Goal: Task Accomplishment & Management: Complete application form

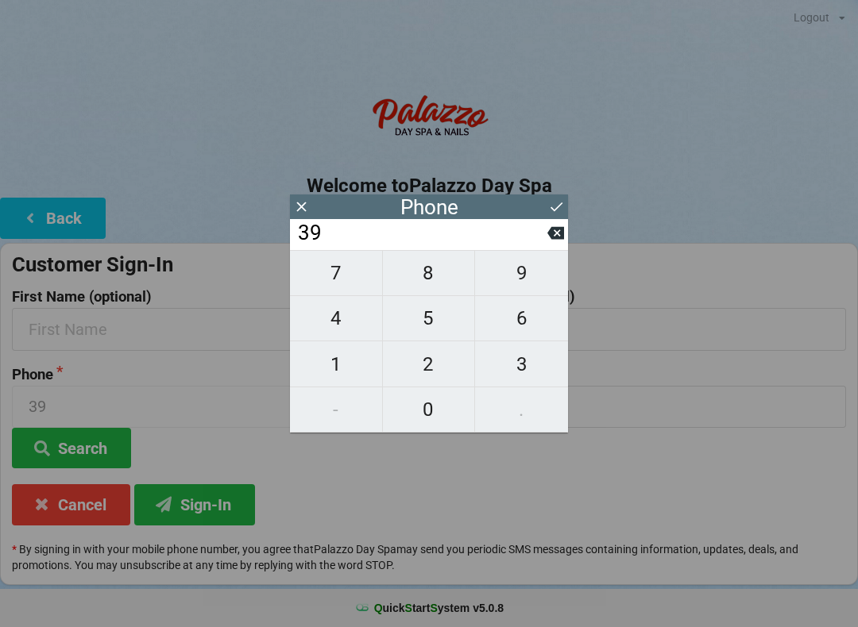
click at [349, 276] on span "7" at bounding box center [336, 273] width 92 height 33
type input "397"
click at [522, 370] on span "3" at bounding box center [521, 364] width 93 height 33
type input "3973"
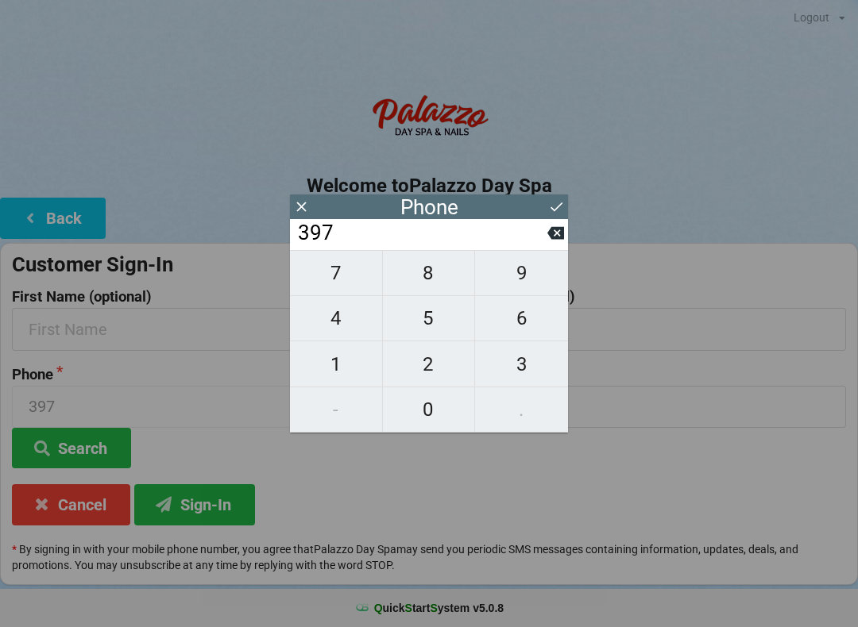
type input "3973"
click at [195, 502] on button "Sign-In" at bounding box center [194, 504] width 121 height 41
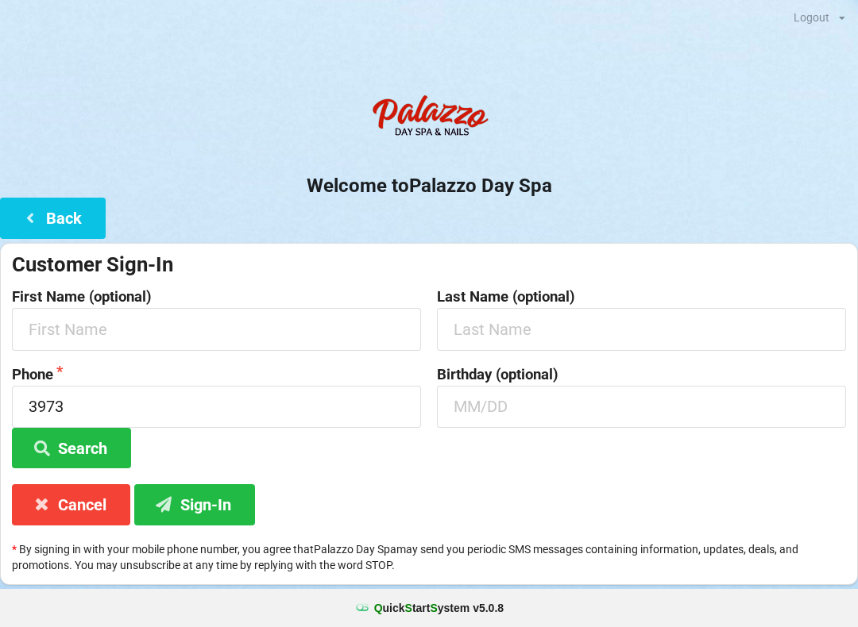
click at [56, 209] on button "Back" at bounding box center [53, 218] width 106 height 41
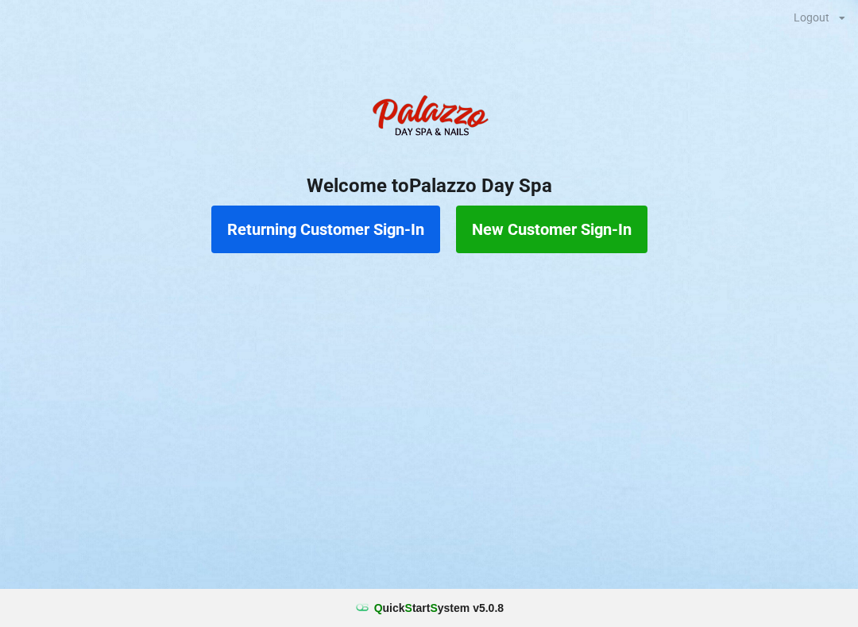
click at [318, 235] on button "Returning Customer Sign-In" at bounding box center [325, 230] width 229 height 48
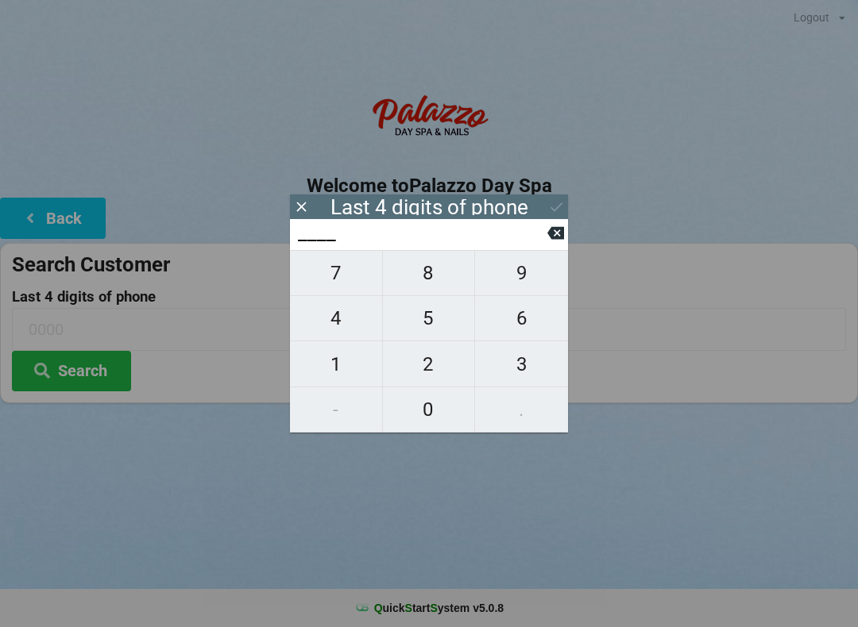
click at [527, 368] on span "3" at bounding box center [521, 364] width 93 height 33
type input "3___"
click at [520, 288] on span "9" at bounding box center [521, 273] width 93 height 33
type input "39__"
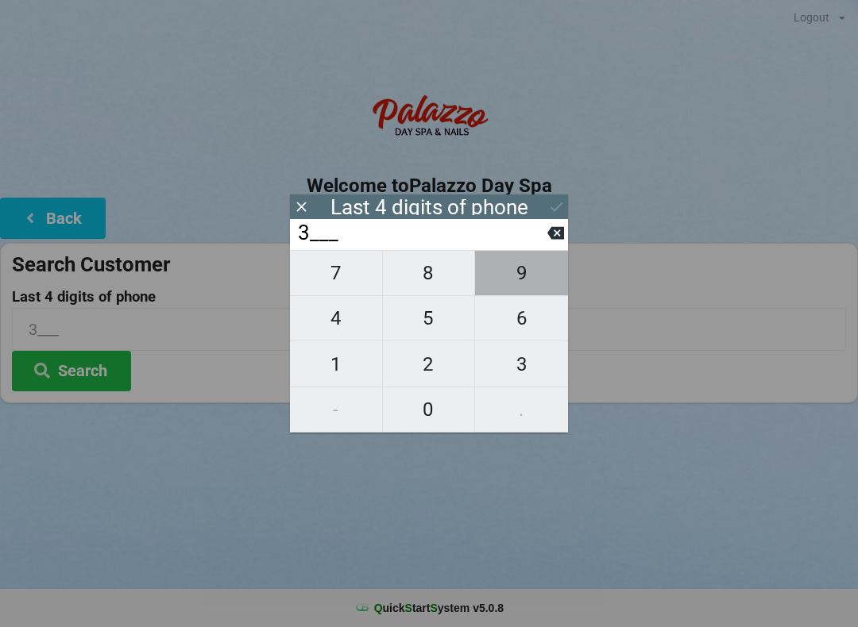
type input "39__"
click at [345, 284] on span "7" at bounding box center [336, 273] width 92 height 33
type input "397_"
click at [529, 372] on span "3" at bounding box center [521, 364] width 93 height 33
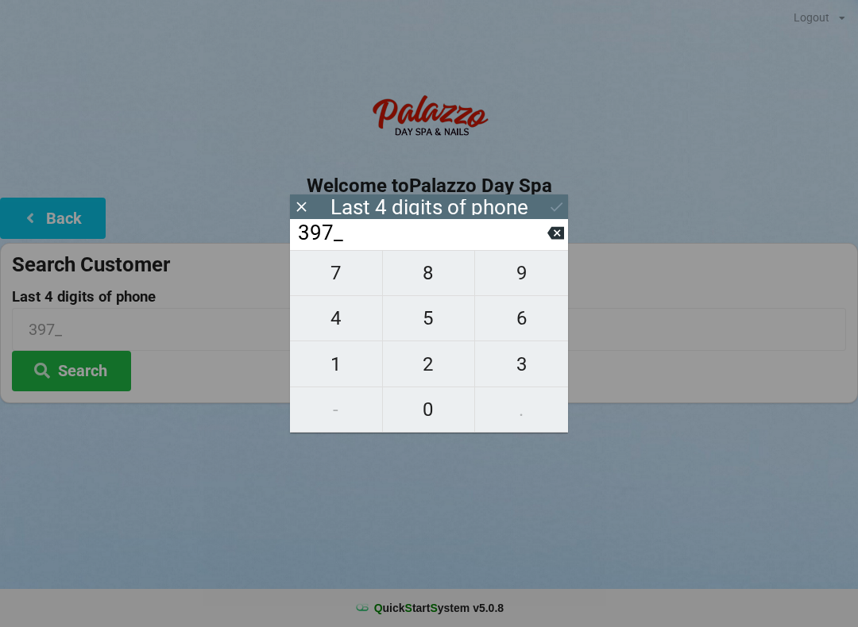
type input "3973"
click at [87, 366] on button "Search" at bounding box center [71, 371] width 119 height 41
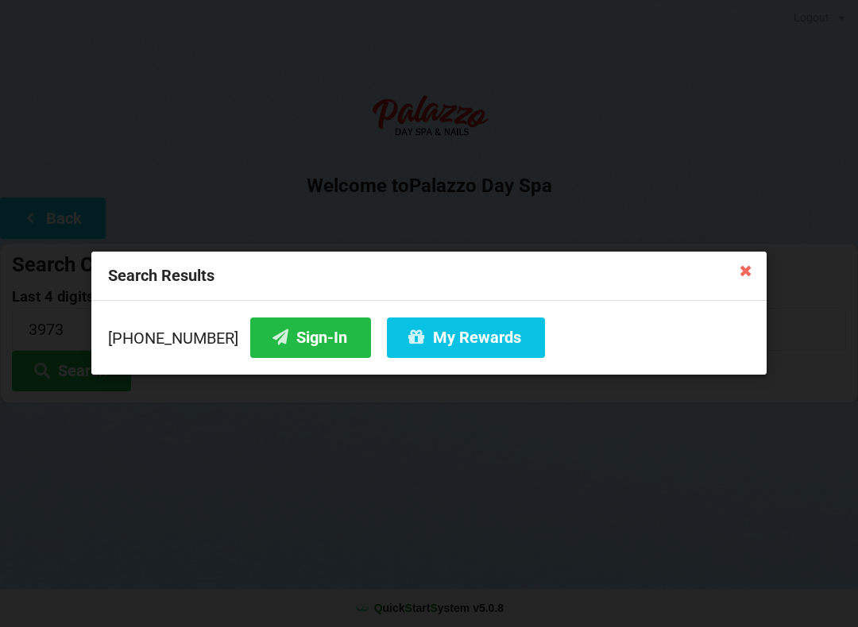
click at [468, 332] on button "My Rewards" at bounding box center [466, 338] width 158 height 41
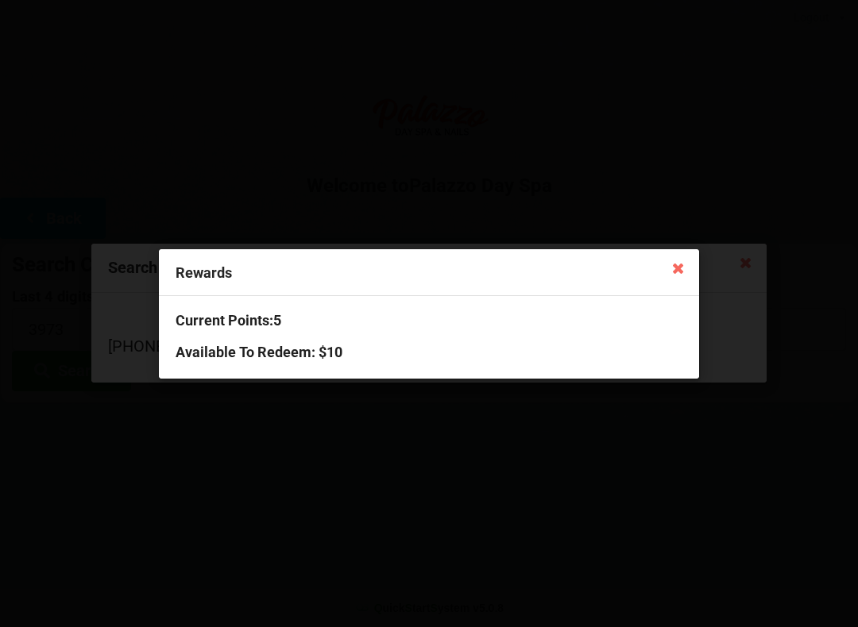
click at [315, 365] on div "Current Points: 5 Available To Redeem : $10" at bounding box center [429, 337] width 540 height 82
click at [257, 316] on h3 "Current Points: 5" at bounding box center [429, 320] width 507 height 18
click at [286, 367] on div "Current Points: 5 Available To Redeem : $10" at bounding box center [429, 337] width 540 height 82
click at [683, 270] on icon at bounding box center [677, 267] width 25 height 25
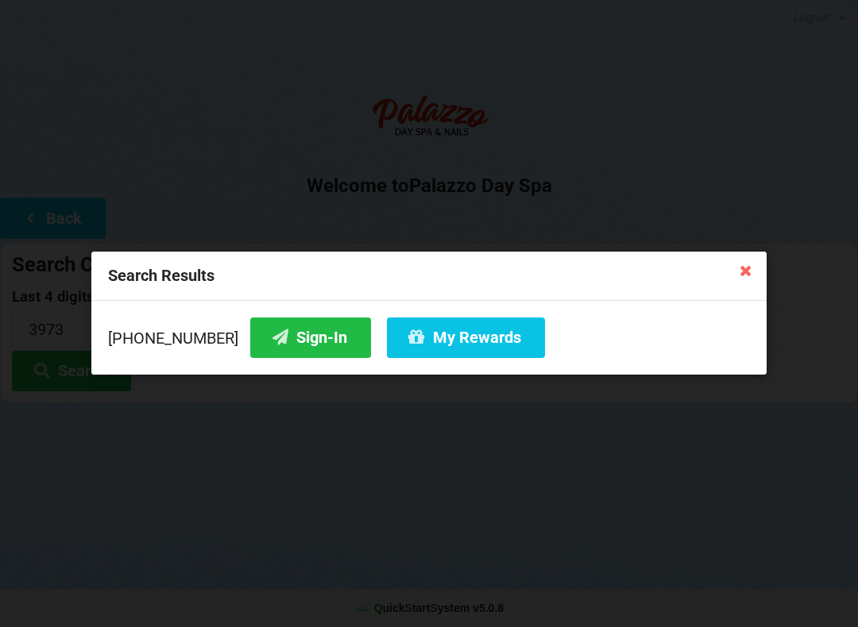
click at [290, 338] on button "Sign-In" at bounding box center [310, 338] width 121 height 41
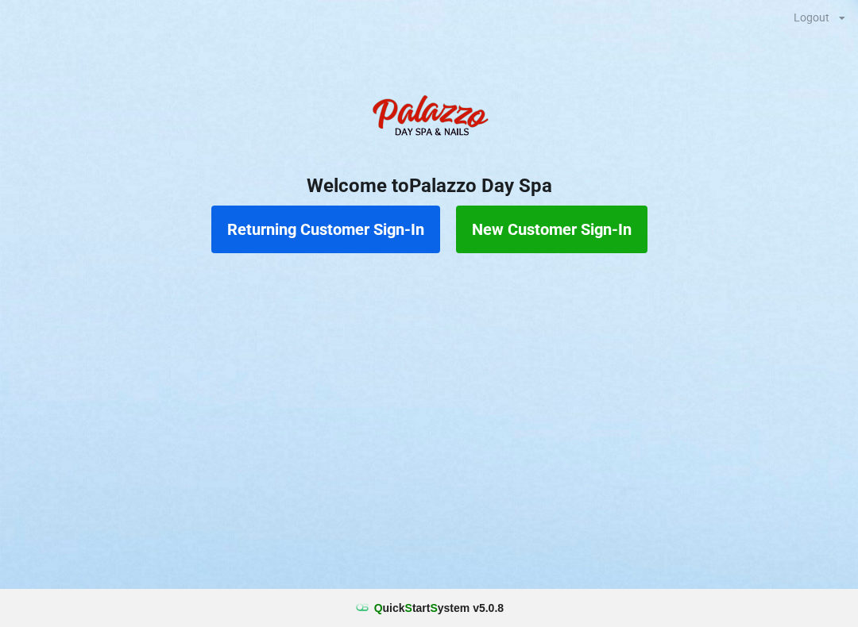
click at [288, 228] on button "Returning Customer Sign-In" at bounding box center [325, 230] width 229 height 48
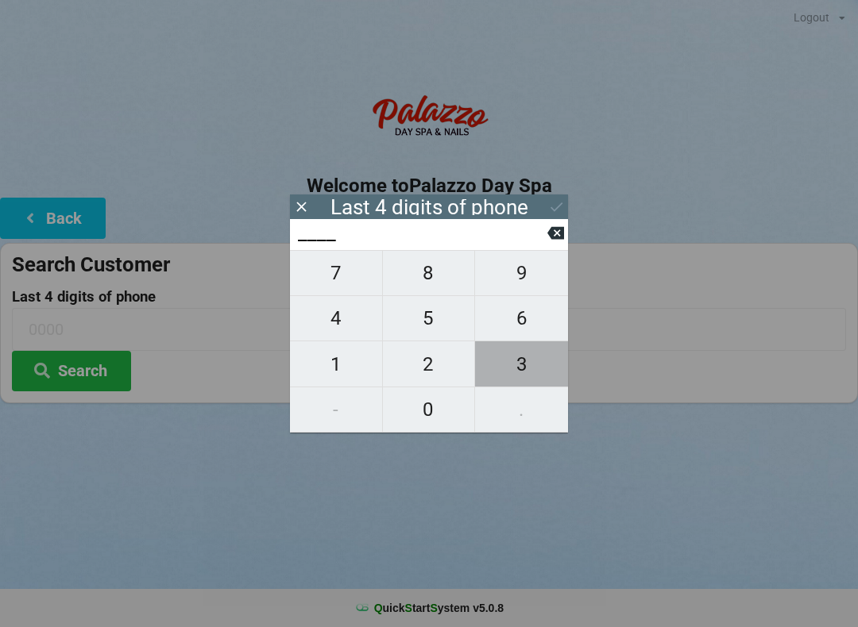
click at [507, 370] on span "3" at bounding box center [521, 364] width 93 height 33
type input "3___"
click at [527, 276] on span "9" at bounding box center [521, 273] width 93 height 33
type input "39__"
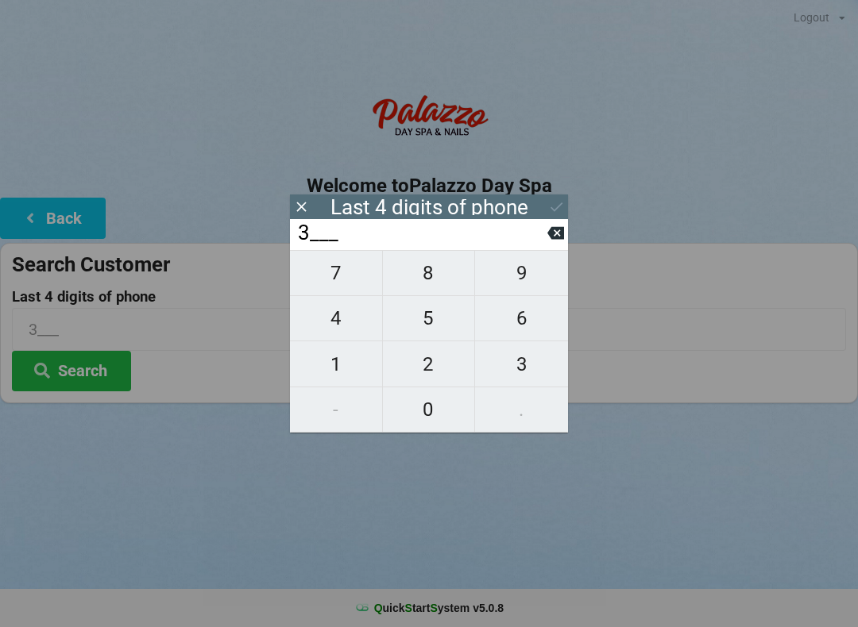
type input "39__"
click at [429, 415] on span "0" at bounding box center [429, 409] width 92 height 33
type input "390_"
click at [334, 318] on span "4" at bounding box center [336, 318] width 92 height 33
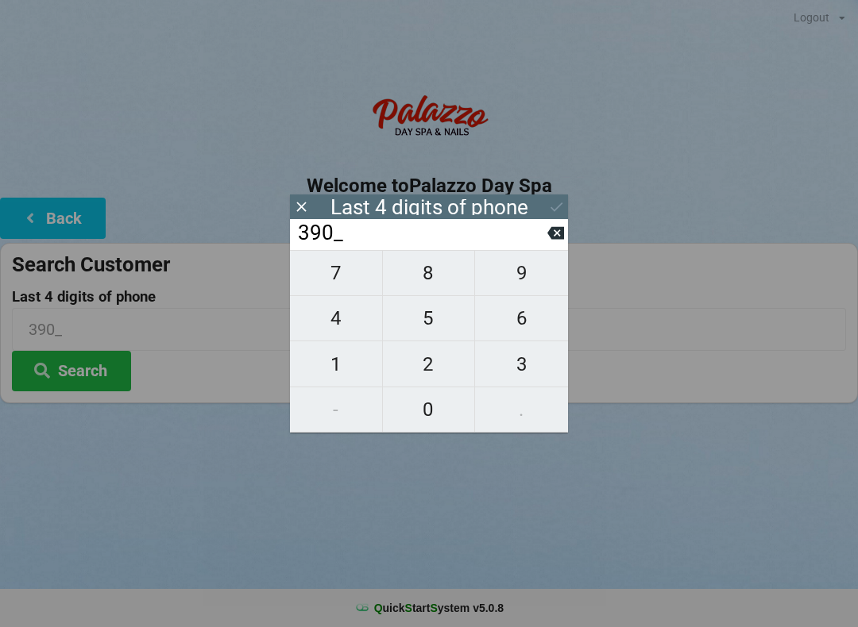
type input "3904"
click at [561, 209] on icon at bounding box center [556, 207] width 17 height 17
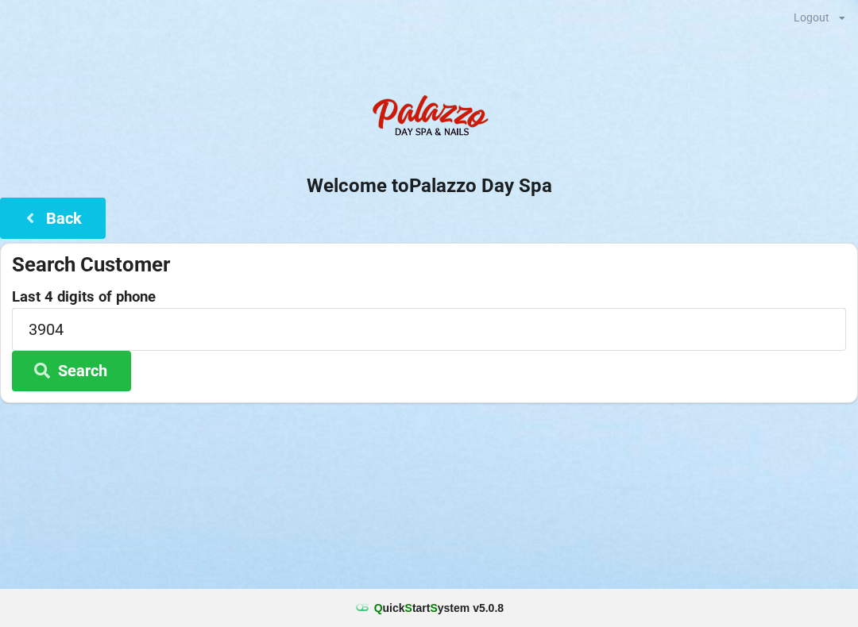
click at [79, 374] on button "Search" at bounding box center [71, 371] width 119 height 41
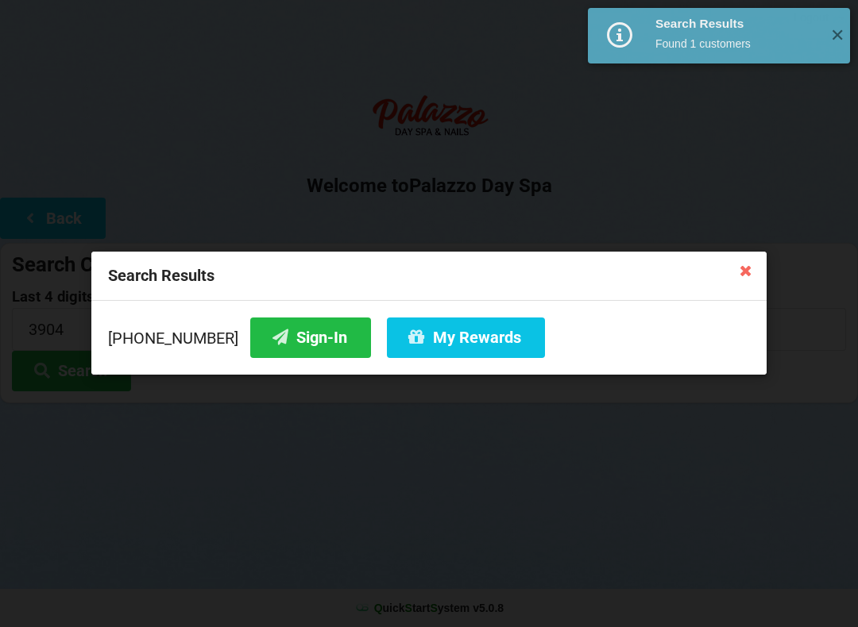
click at [294, 345] on button "Sign-In" at bounding box center [310, 338] width 121 height 41
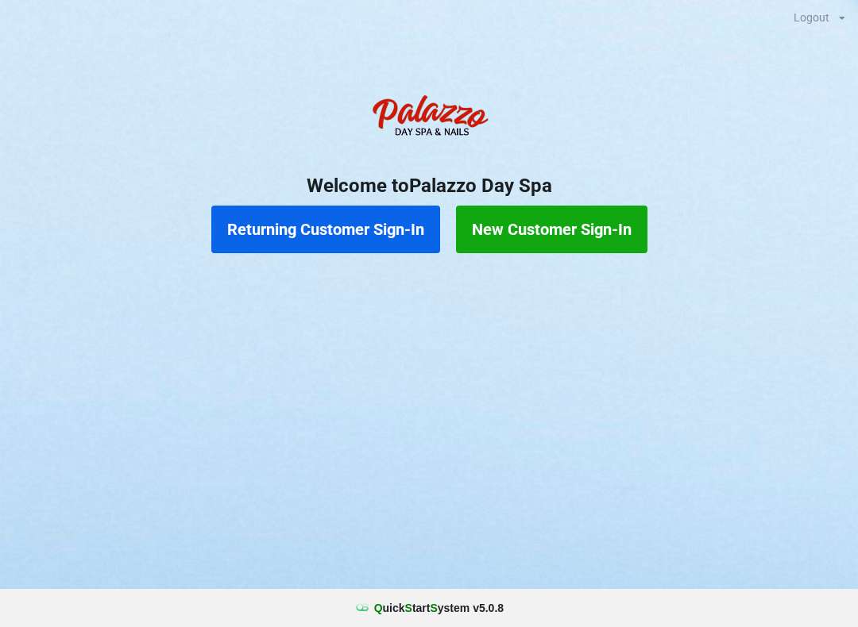
click at [318, 239] on button "Returning Customer Sign-In" at bounding box center [325, 230] width 229 height 48
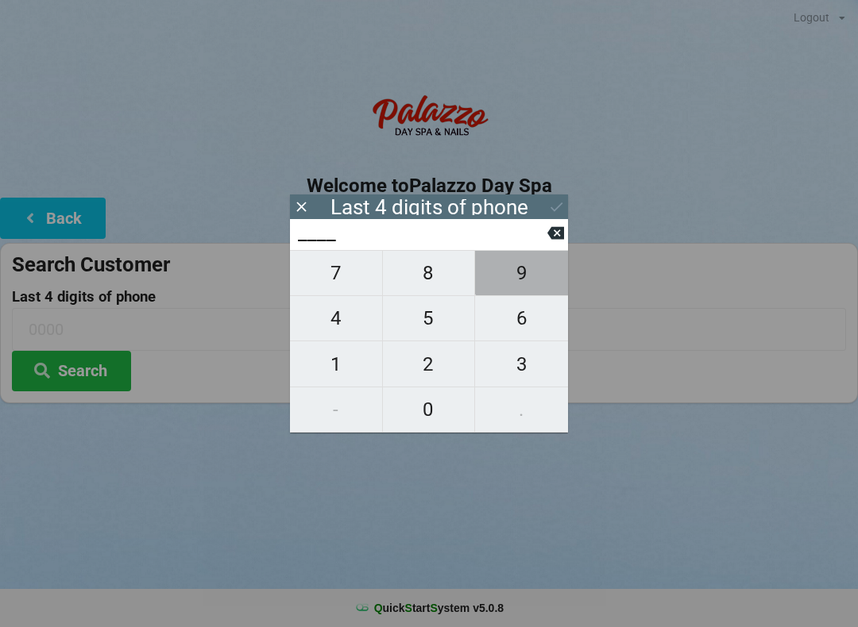
click at [534, 268] on span "9" at bounding box center [521, 273] width 93 height 33
type input "9___"
click at [434, 325] on span "5" at bounding box center [429, 318] width 92 height 33
type input "95__"
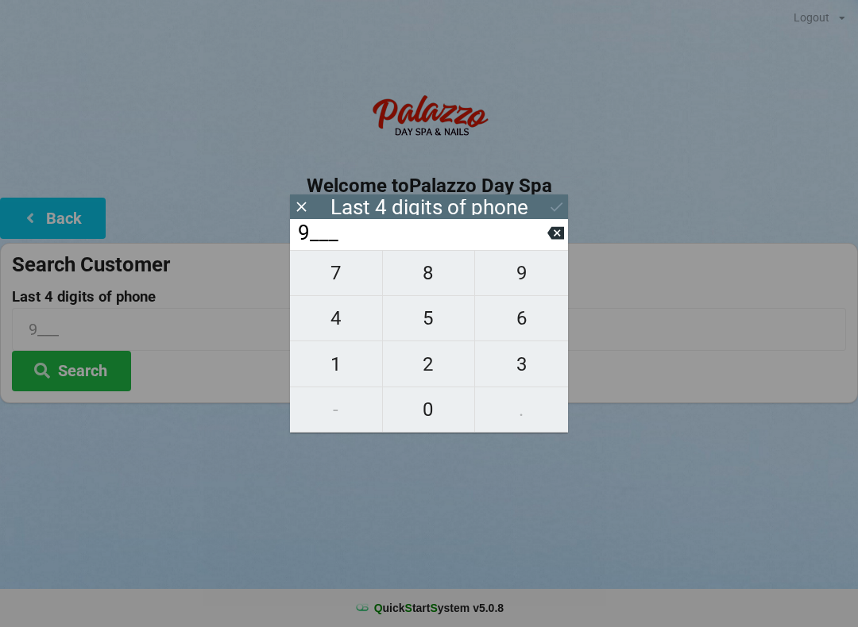
type input "95__"
click at [523, 281] on span "9" at bounding box center [521, 273] width 93 height 33
type input "959_"
click at [334, 287] on span "7" at bounding box center [336, 273] width 92 height 33
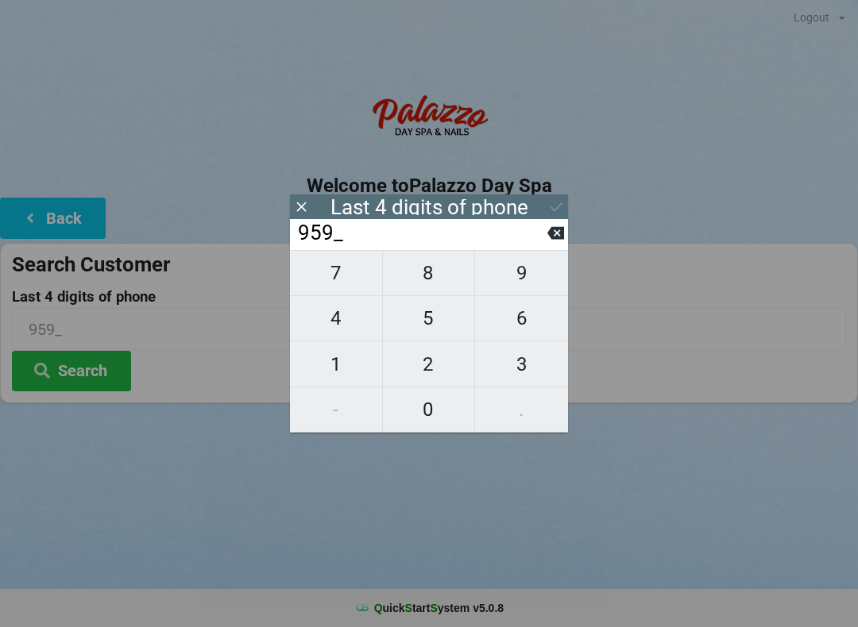
type input "9597"
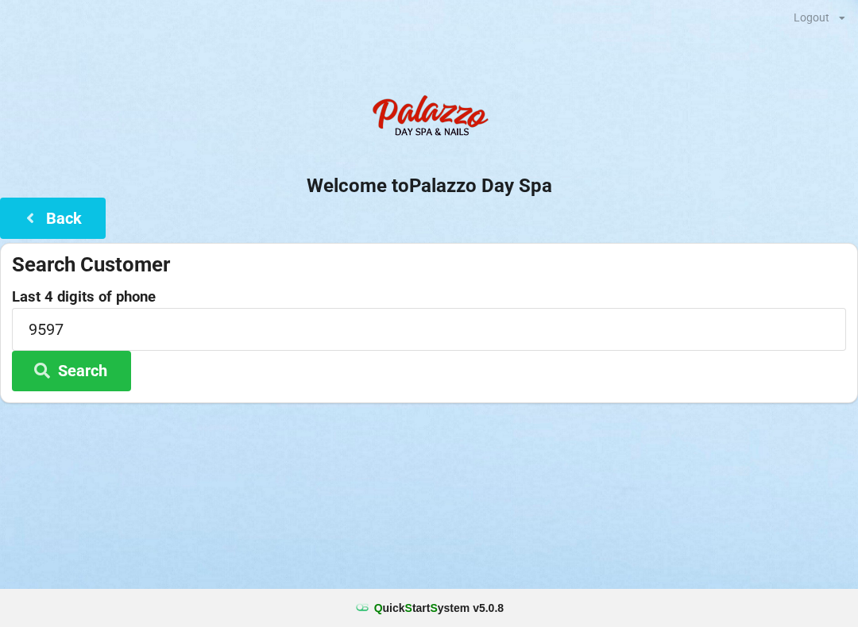
click at [623, 156] on center "Welcome to [GEOGRAPHIC_DATA]" at bounding box center [429, 142] width 858 height 111
click at [102, 382] on button "Search" at bounding box center [71, 371] width 119 height 41
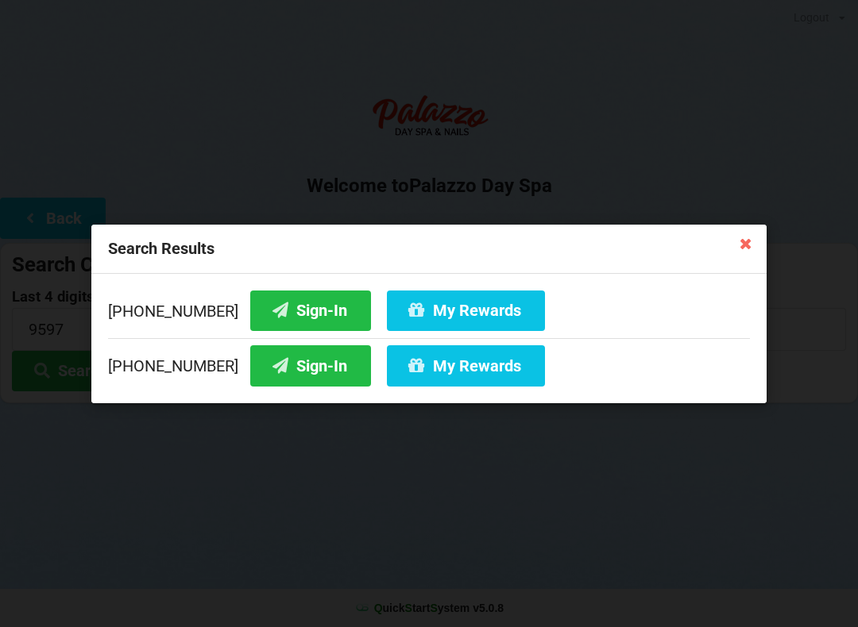
click at [299, 320] on button "Sign-In" at bounding box center [310, 310] width 121 height 41
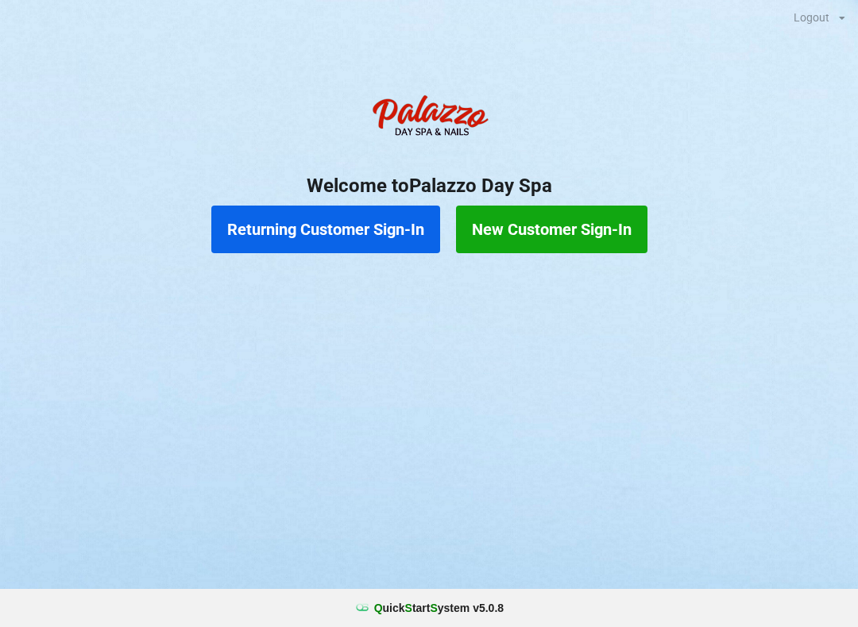
click at [365, 225] on button "Returning Customer Sign-In" at bounding box center [325, 230] width 229 height 48
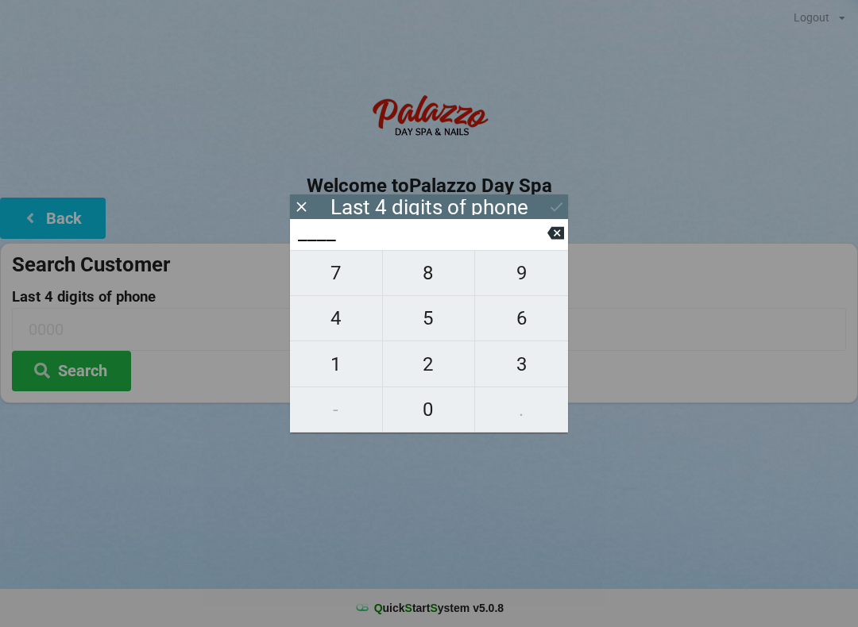
click at [416, 405] on span "0" at bounding box center [429, 409] width 92 height 33
type input "0___"
click at [520, 361] on span "3" at bounding box center [521, 364] width 93 height 33
type input "03__"
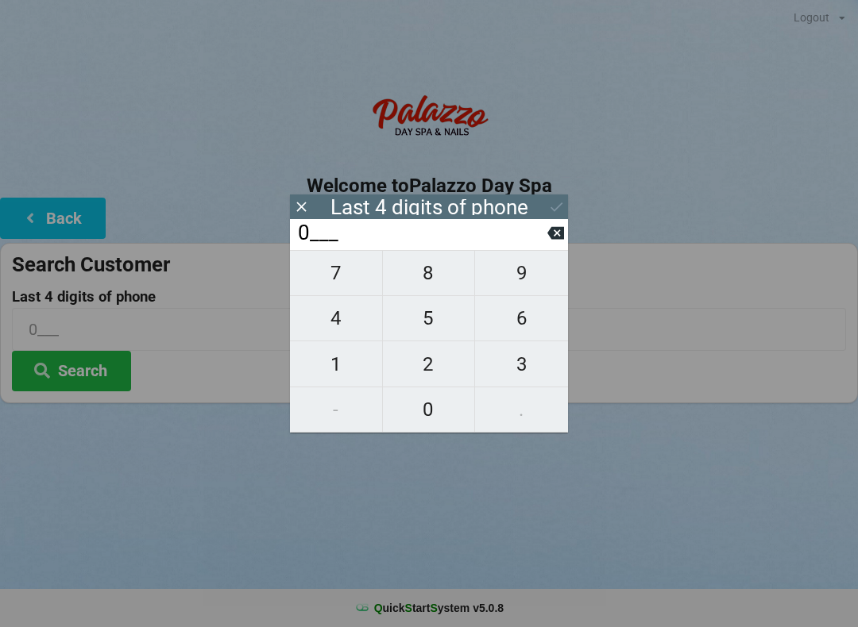
type input "03__"
click at [526, 321] on span "6" at bounding box center [521, 318] width 93 height 33
type input "036_"
click at [422, 279] on span "8" at bounding box center [429, 273] width 92 height 33
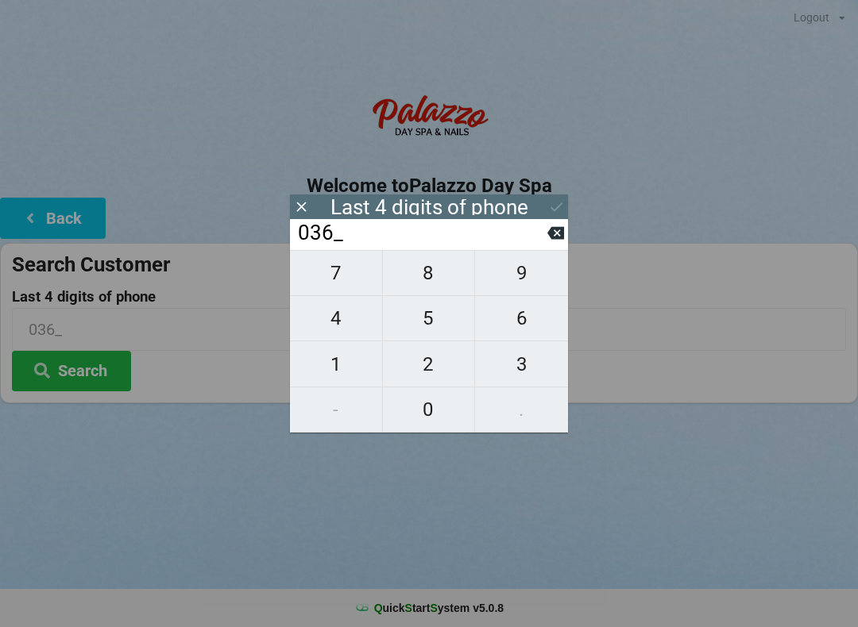
type input "0368"
click at [554, 209] on icon at bounding box center [556, 207] width 17 height 17
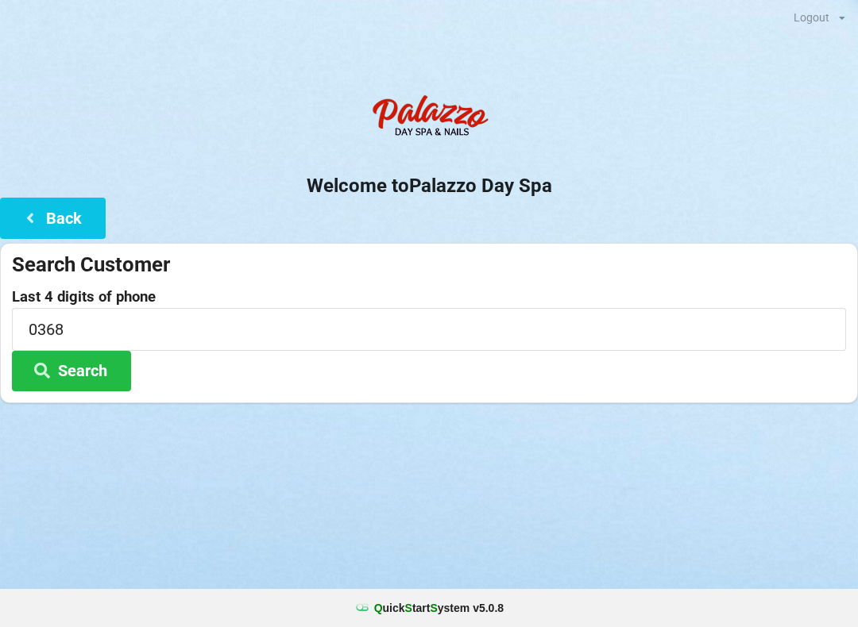
click at [95, 367] on button "Search" at bounding box center [71, 371] width 119 height 41
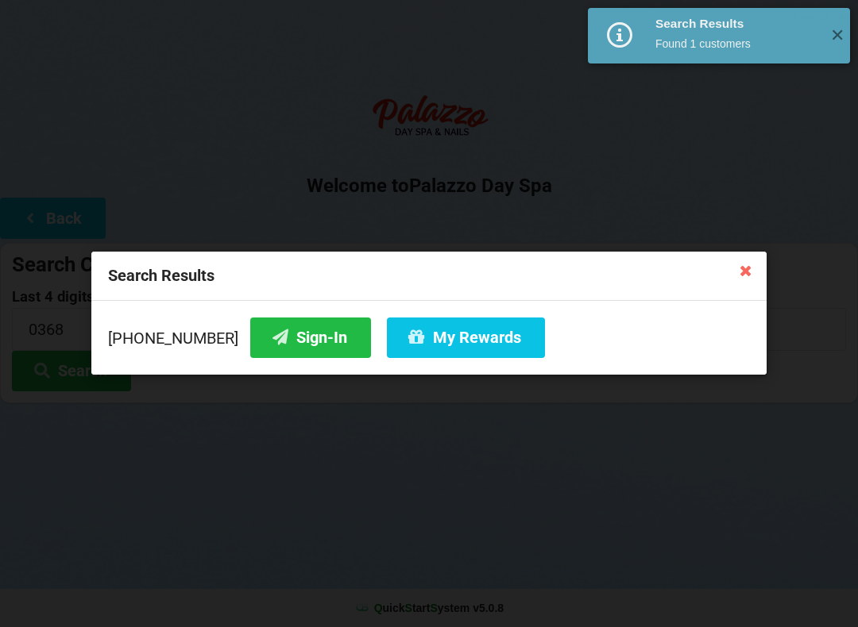
click at [268, 336] on button "Sign-In" at bounding box center [310, 338] width 121 height 41
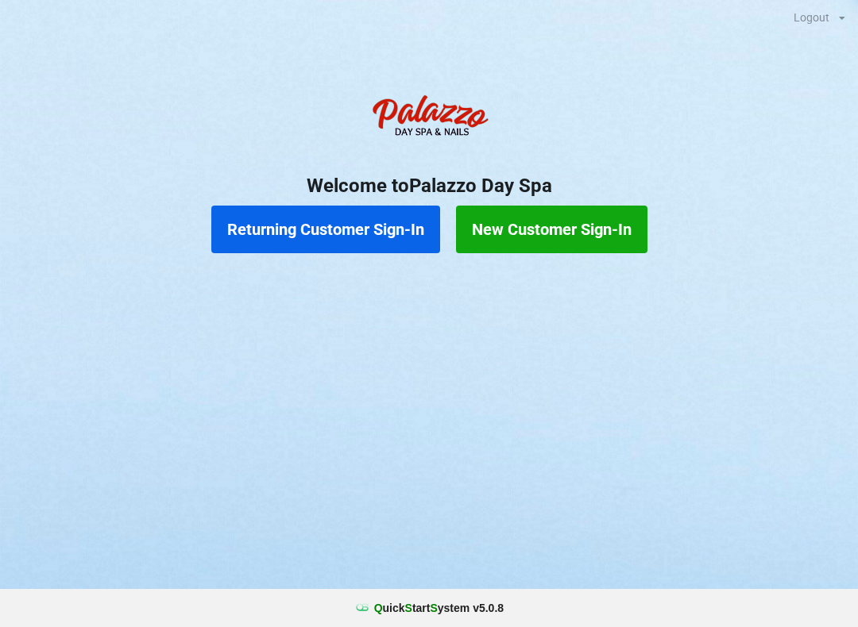
click at [342, 231] on button "Returning Customer Sign-In" at bounding box center [325, 230] width 229 height 48
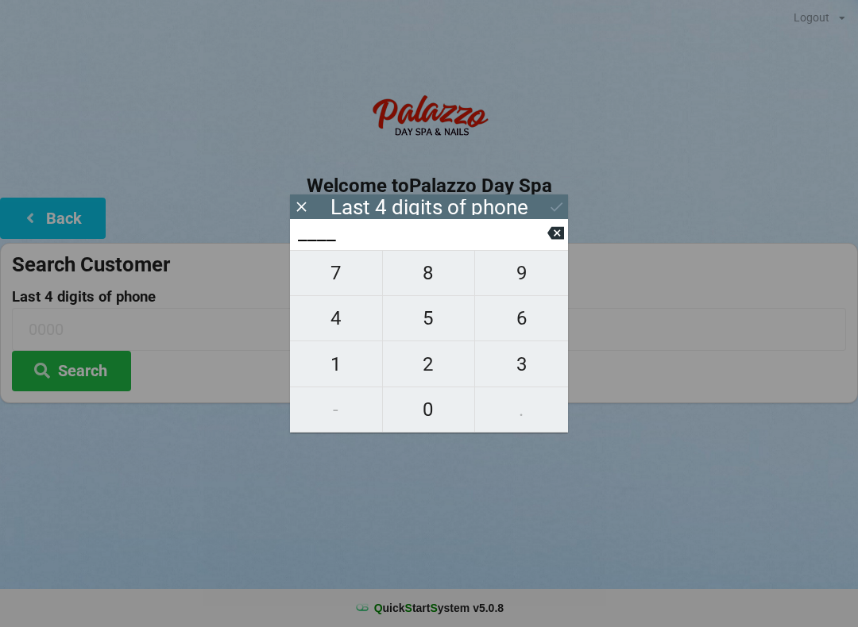
click at [340, 272] on span "7" at bounding box center [336, 273] width 92 height 33
type input "7___"
click at [434, 322] on span "5" at bounding box center [429, 318] width 92 height 33
type input "75__"
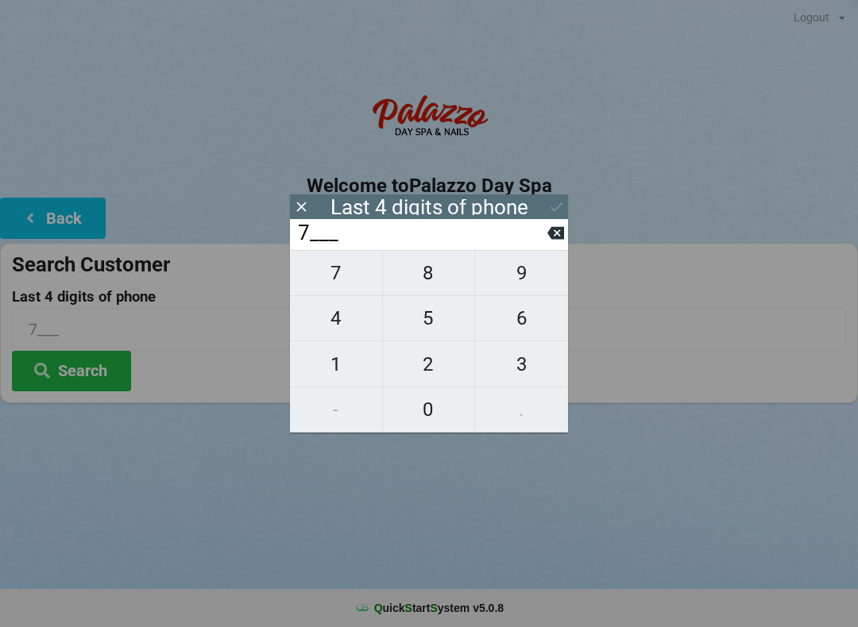
type input "75__"
click at [554, 235] on icon at bounding box center [555, 233] width 17 height 13
click at [549, 231] on icon at bounding box center [555, 233] width 17 height 17
click at [341, 363] on span "1" at bounding box center [336, 364] width 92 height 33
type input "1___"
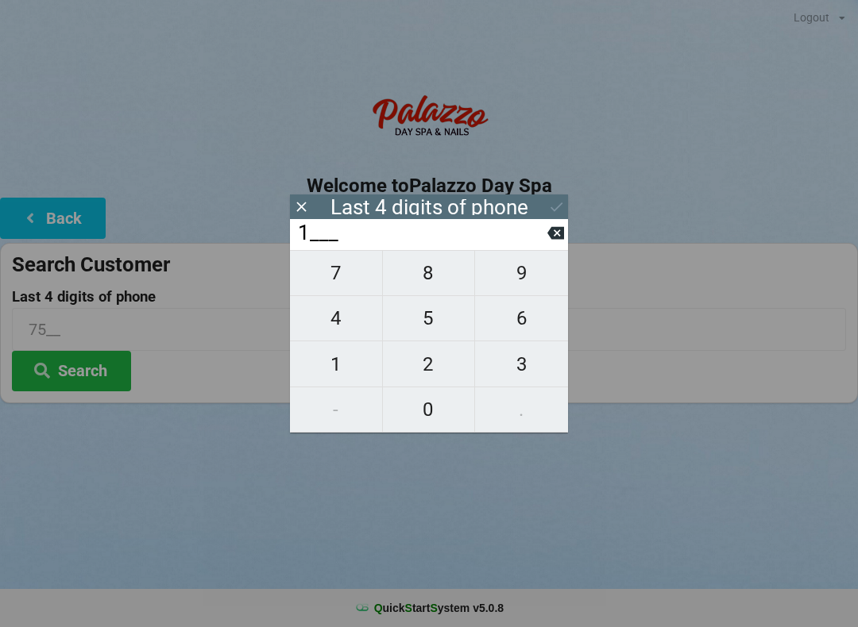
type input "1___"
click at [435, 318] on span "5" at bounding box center [429, 318] width 92 height 33
type input "15__"
click at [341, 365] on span "1" at bounding box center [336, 364] width 92 height 33
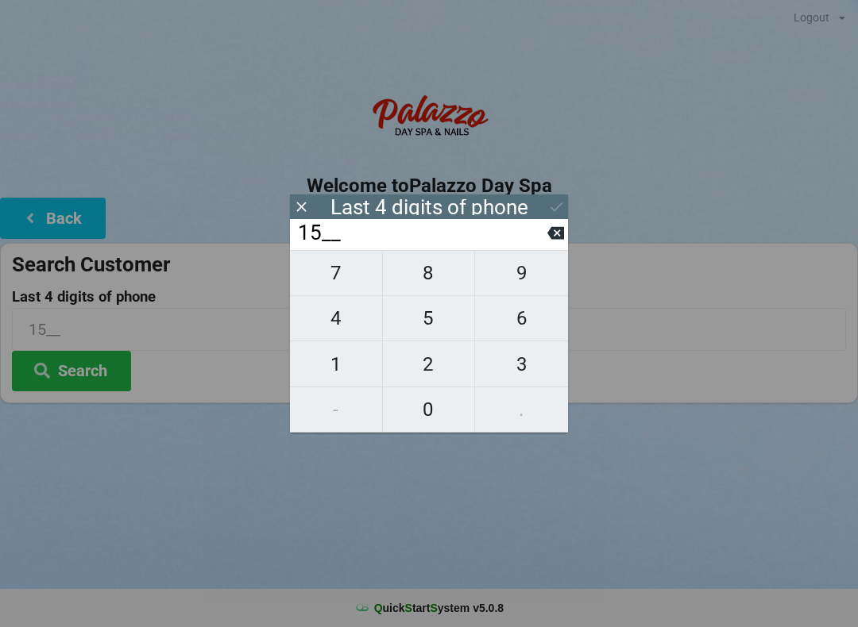
type input "151_"
click at [341, 365] on span "1" at bounding box center [336, 364] width 92 height 33
type input "1511"
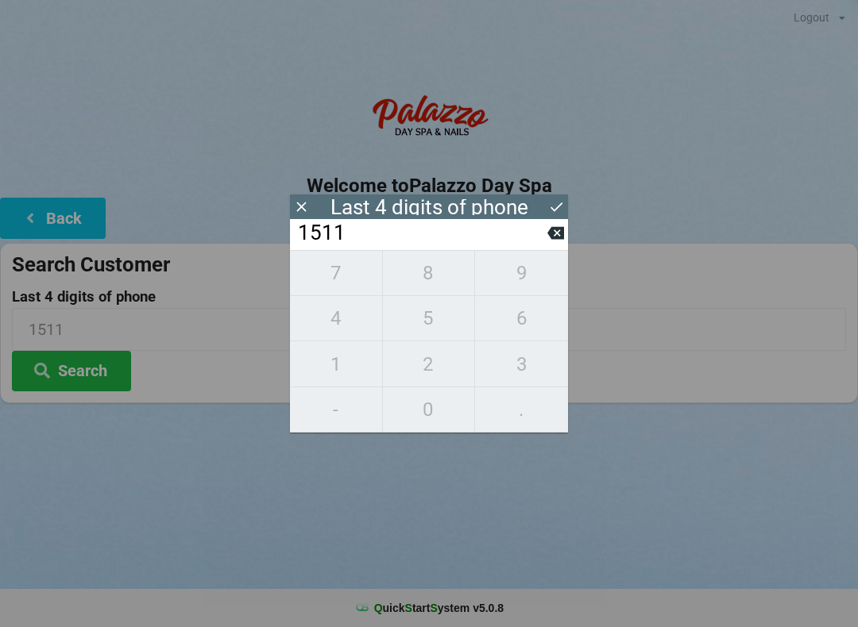
click at [554, 199] on icon at bounding box center [556, 207] width 17 height 17
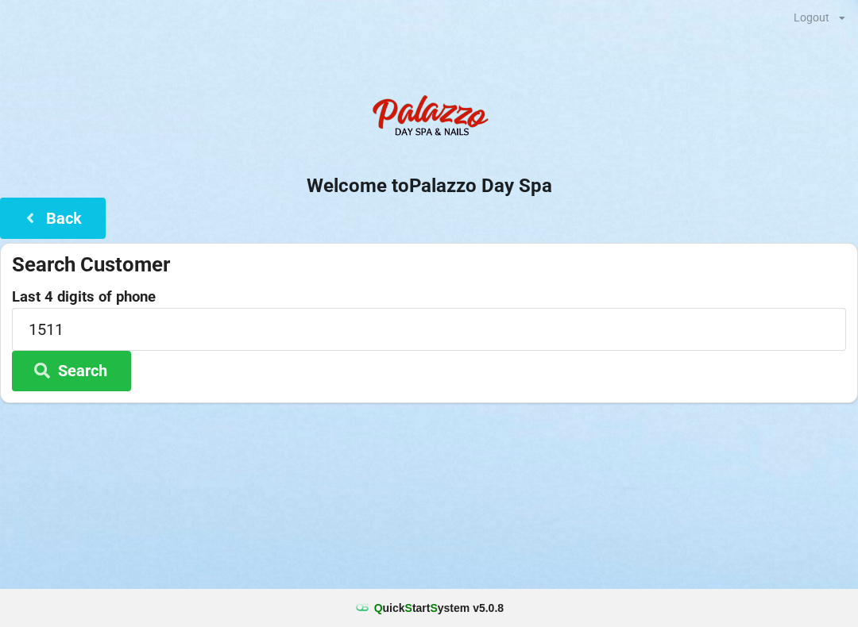
click at [71, 381] on button "Search" at bounding box center [71, 371] width 119 height 41
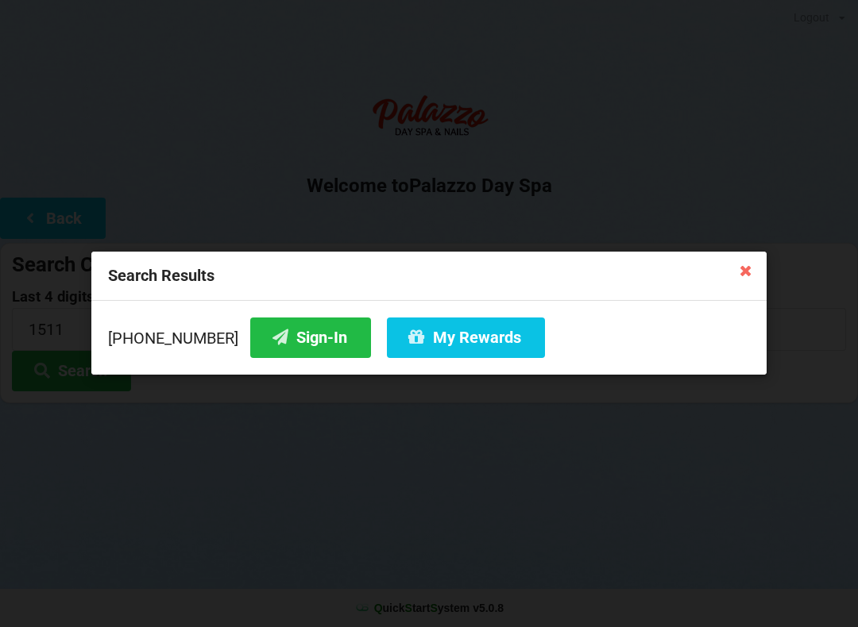
click at [287, 326] on button "Sign-In" at bounding box center [310, 338] width 121 height 41
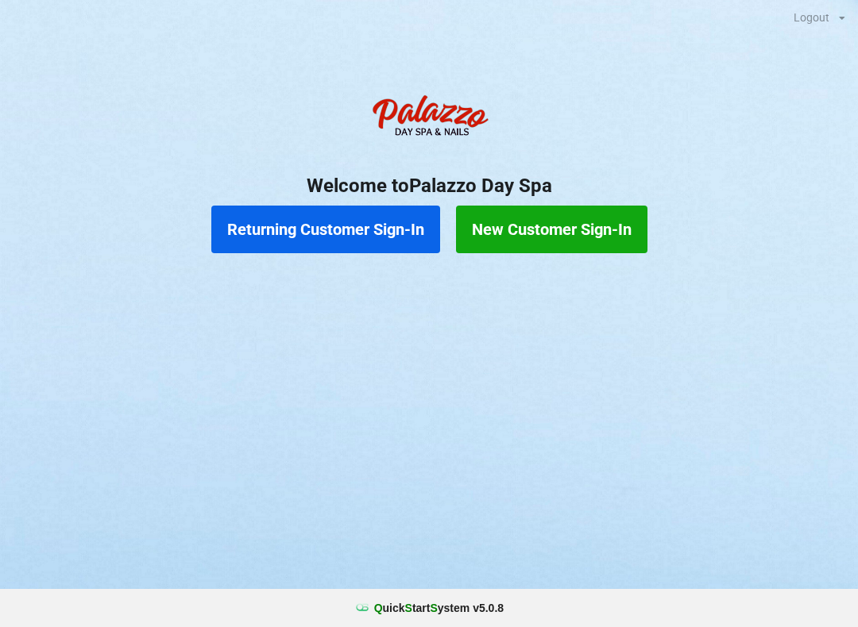
click at [451, 421] on div "Logout Logout Sign-In Welcome to Palazzo Day Spa Returning Customer Sign-In New…" at bounding box center [429, 313] width 858 height 627
click at [353, 225] on button "Returning Customer Sign-In" at bounding box center [325, 230] width 229 height 48
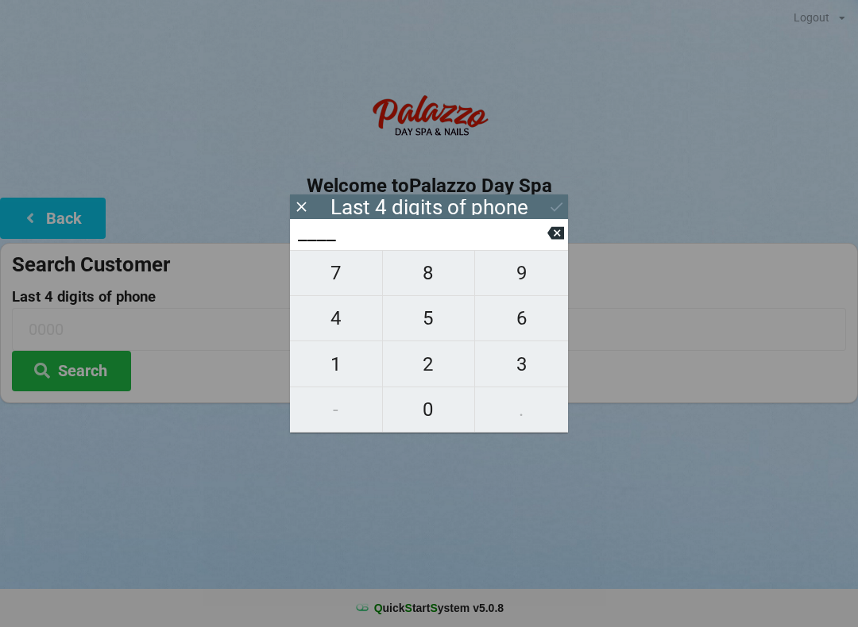
click at [336, 313] on span "4" at bounding box center [336, 318] width 92 height 33
type input "4___"
click at [425, 401] on span "0" at bounding box center [429, 409] width 92 height 33
type input "40__"
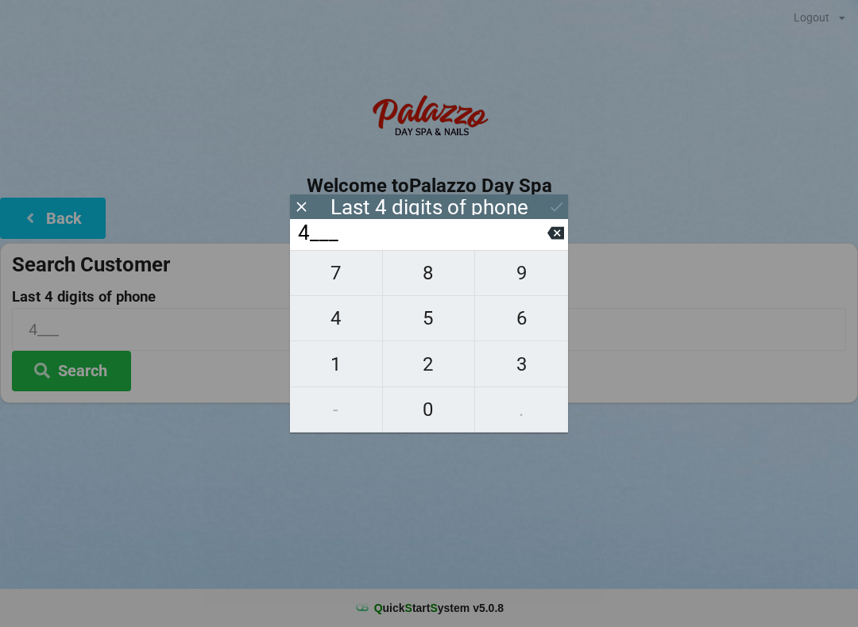
type input "40__"
click at [328, 284] on span "7" at bounding box center [336, 273] width 92 height 33
type input "407_"
click at [522, 320] on span "6" at bounding box center [521, 318] width 93 height 33
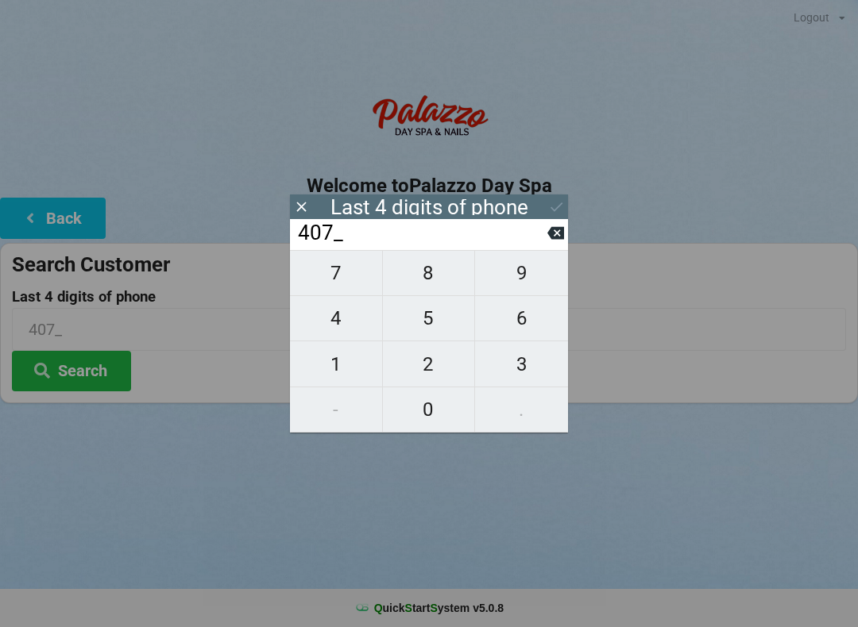
type input "4076"
click at [520, 272] on div "7 8 9 4 5 6 1 2 3 - 0 ." at bounding box center [429, 341] width 278 height 183
click at [513, 275] on div "7 8 9 4 5 6 1 2 3 - 0 ." at bounding box center [429, 341] width 278 height 183
click at [553, 234] on icon at bounding box center [555, 233] width 17 height 13
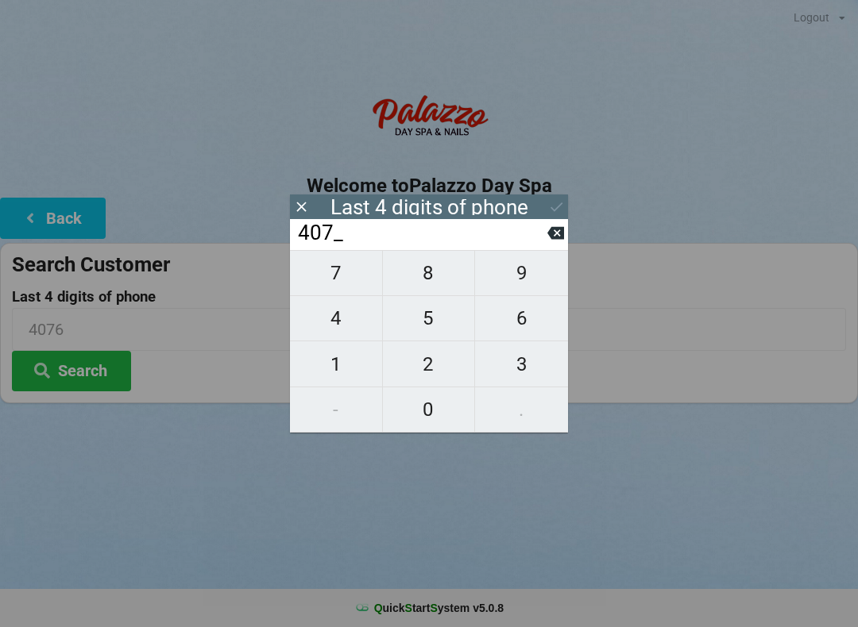
click at [545, 228] on input "407_" at bounding box center [421, 233] width 251 height 25
click at [547, 233] on icon at bounding box center [555, 233] width 17 height 17
click at [543, 235] on input "40__" at bounding box center [421, 233] width 251 height 25
click at [544, 230] on input "40__" at bounding box center [421, 233] width 251 height 25
click at [544, 234] on input "40__" at bounding box center [421, 233] width 251 height 25
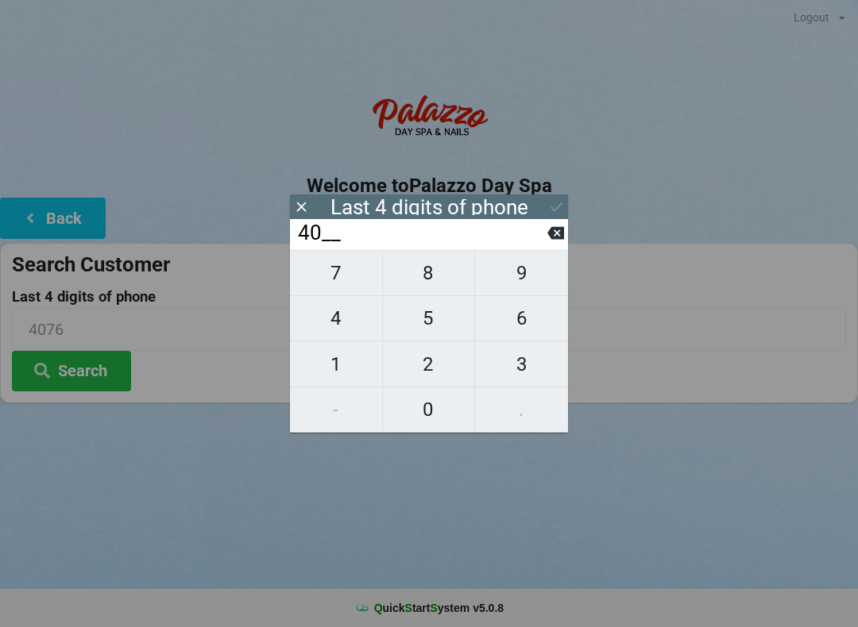
click at [549, 235] on icon at bounding box center [555, 233] width 17 height 17
type input "4___"
click at [538, 236] on input "4___" at bounding box center [421, 233] width 251 height 25
click at [537, 230] on input "4___" at bounding box center [421, 233] width 251 height 25
click at [307, 203] on icon at bounding box center [301, 207] width 17 height 17
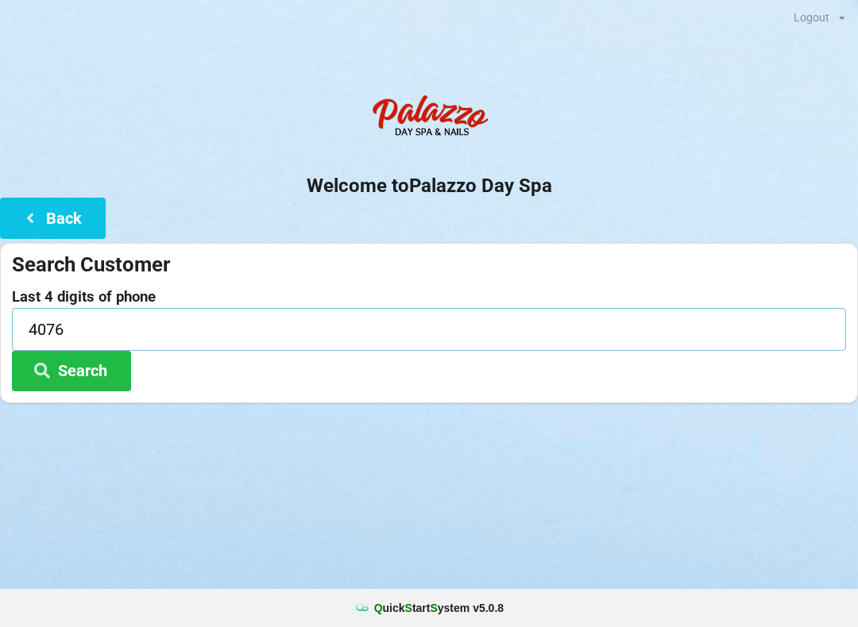
click at [128, 316] on input "4076" at bounding box center [429, 329] width 834 height 42
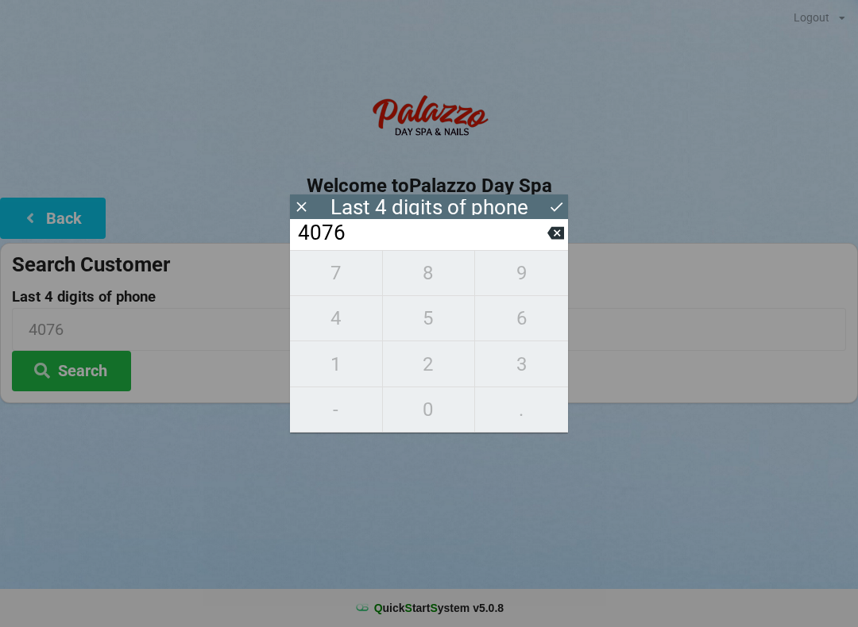
click at [557, 240] on icon at bounding box center [555, 233] width 17 height 13
click at [566, 226] on div "407_" at bounding box center [429, 234] width 278 height 31
click at [561, 234] on icon at bounding box center [555, 233] width 17 height 13
type input "40__"
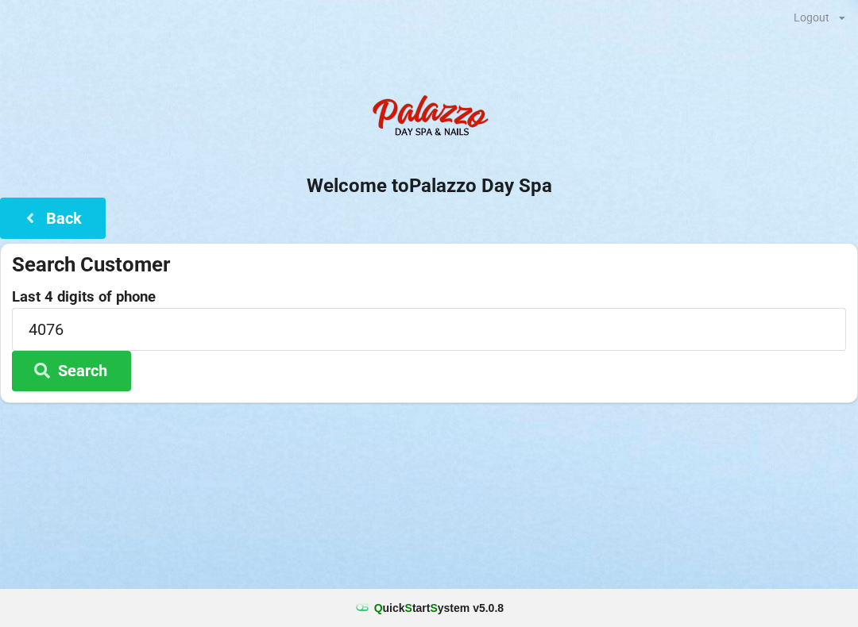
click at [568, 237] on div "Welcome to Palazzo Day Spa Back Search Customer Last 4 digits of phone 4076 Sea…" at bounding box center [429, 245] width 858 height 317
click at [562, 237] on div "Welcome to Palazzo Day Spa Back Search Customer Last 4 digits of phone 4076 Sea…" at bounding box center [429, 245] width 858 height 317
click at [80, 218] on button "Back" at bounding box center [53, 218] width 106 height 41
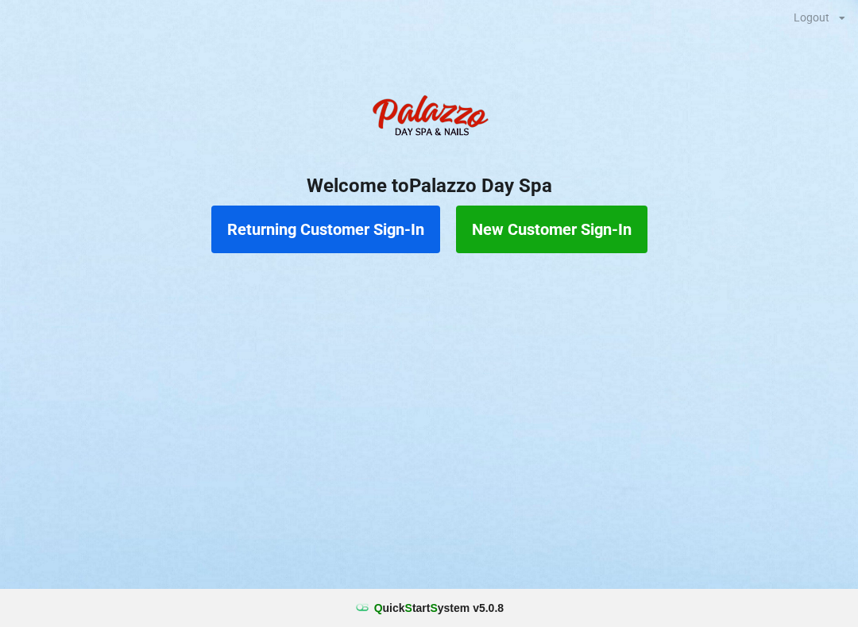
click at [366, 224] on button "Returning Customer Sign-In" at bounding box center [325, 230] width 229 height 48
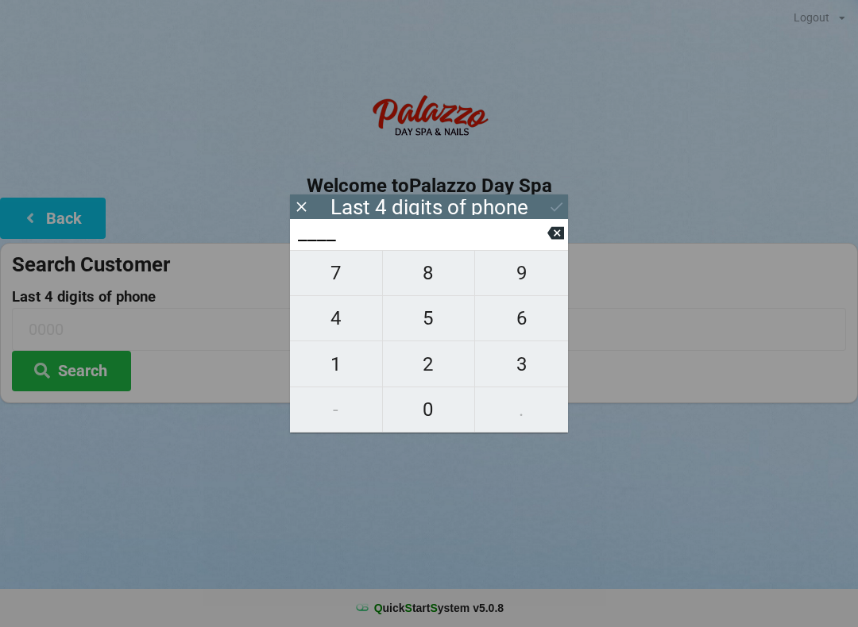
click at [530, 316] on span "6" at bounding box center [521, 318] width 93 height 33
type input "6___"
click at [429, 404] on span "0" at bounding box center [429, 409] width 92 height 33
type input "60__"
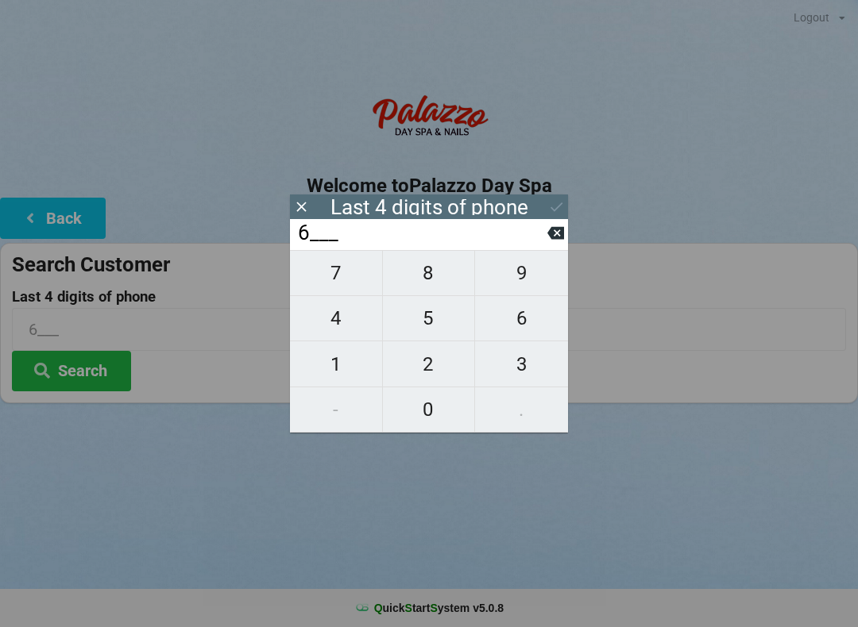
type input "60__"
click at [518, 365] on span "3" at bounding box center [521, 364] width 93 height 33
type input "603_"
click at [430, 401] on span "0" at bounding box center [429, 409] width 92 height 33
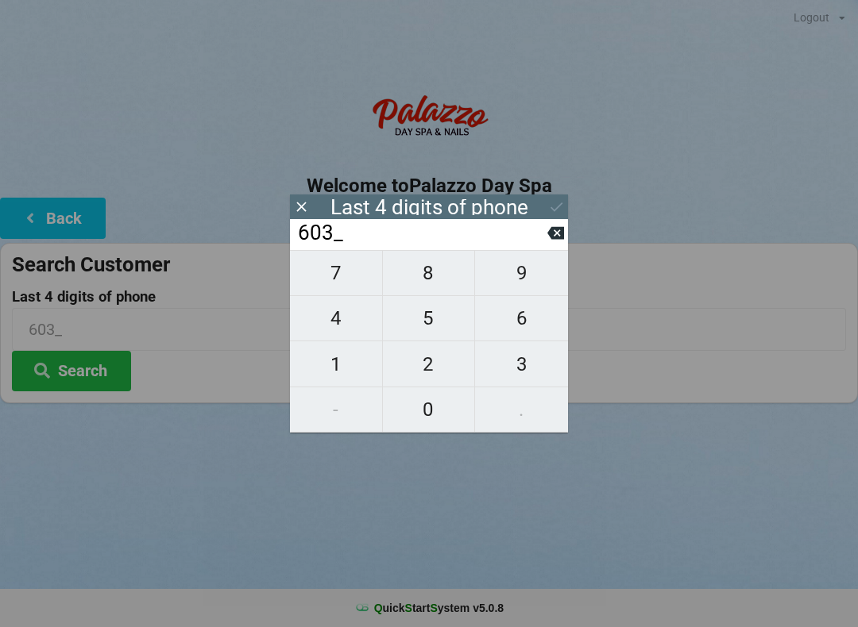
type input "6030"
click at [558, 201] on icon at bounding box center [556, 207] width 17 height 17
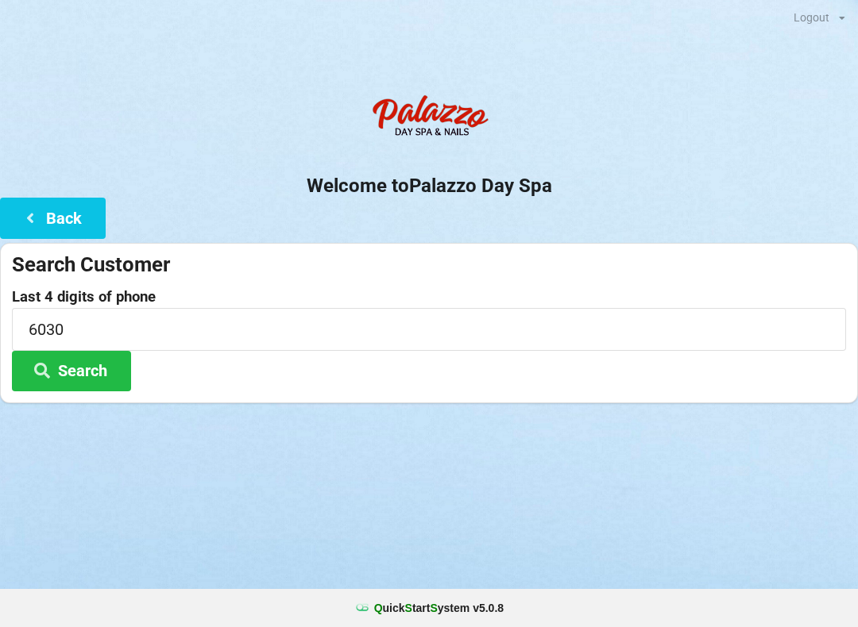
click at [102, 357] on button "Search" at bounding box center [71, 371] width 119 height 41
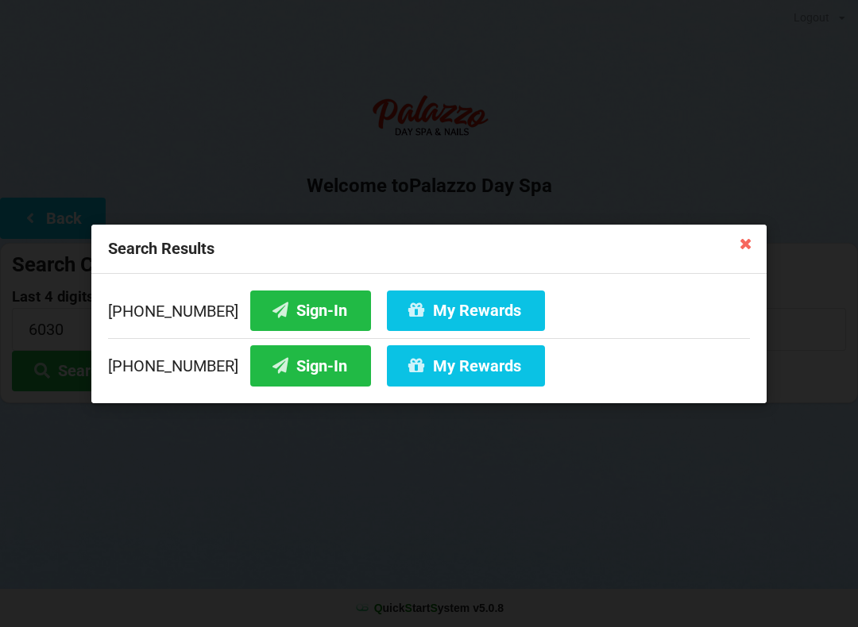
click at [297, 303] on button "Sign-In" at bounding box center [310, 310] width 121 height 41
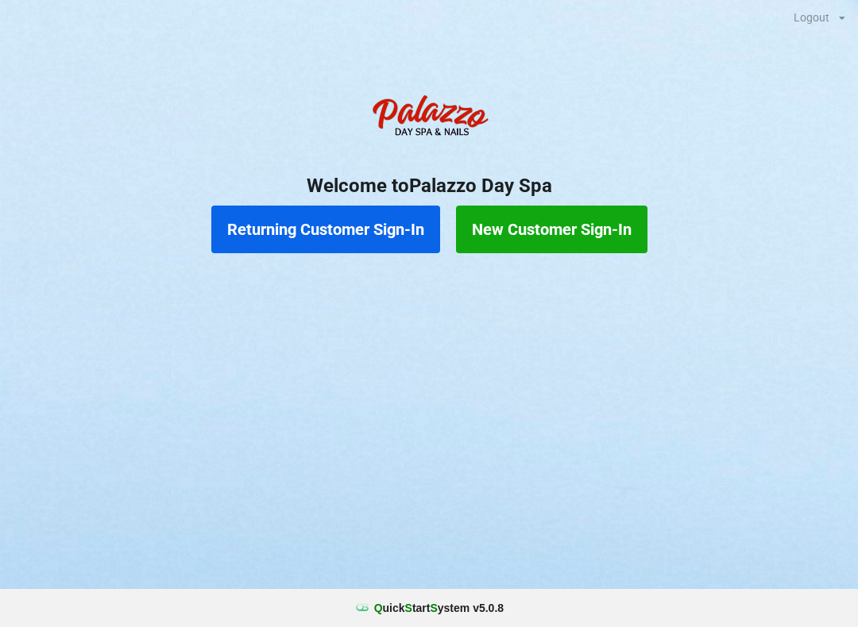
click at [354, 226] on button "Returning Customer Sign-In" at bounding box center [325, 230] width 229 height 48
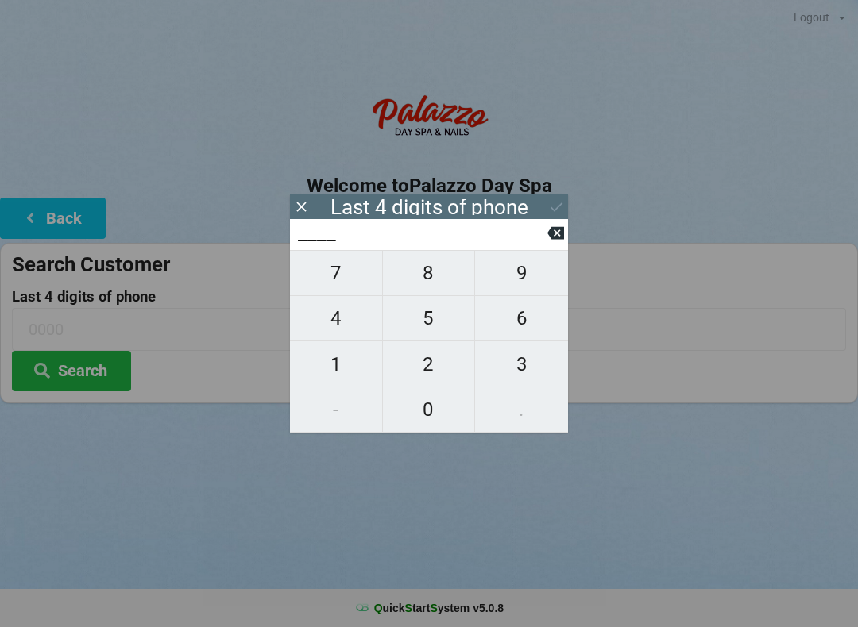
click at [352, 318] on span "4" at bounding box center [336, 318] width 92 height 33
type input "4___"
click at [438, 318] on span "5" at bounding box center [429, 318] width 92 height 33
type input "45__"
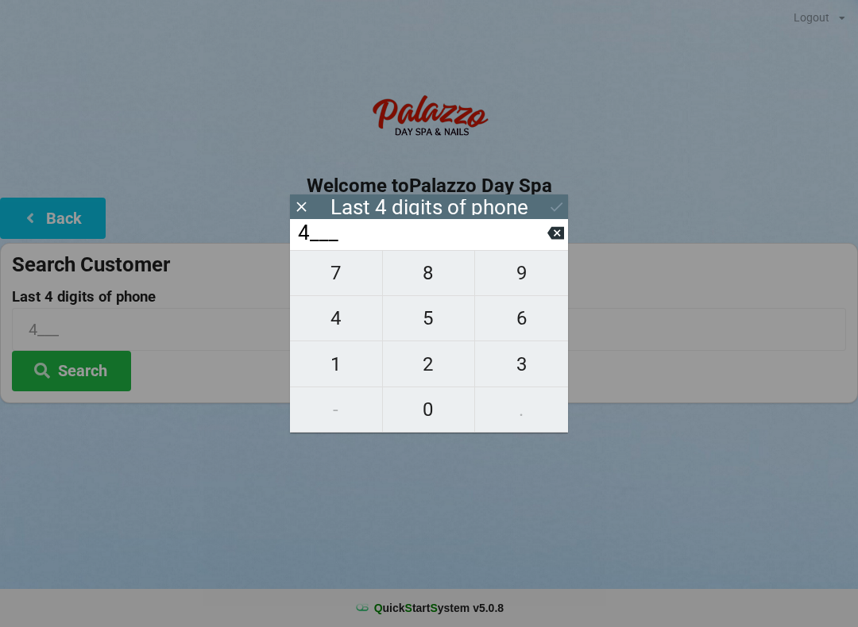
type input "45__"
click at [502, 317] on span "6" at bounding box center [521, 318] width 93 height 33
type input "456_"
click at [529, 322] on span "6" at bounding box center [521, 318] width 93 height 33
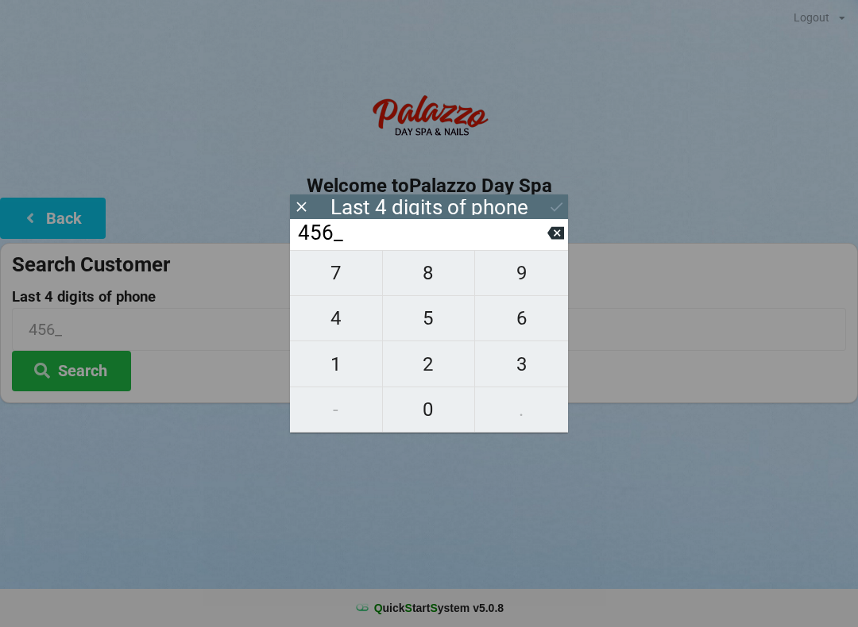
type input "4566"
click at [551, 240] on icon at bounding box center [555, 233] width 17 height 13
click at [344, 290] on span "7" at bounding box center [336, 273] width 92 height 33
type input "4567"
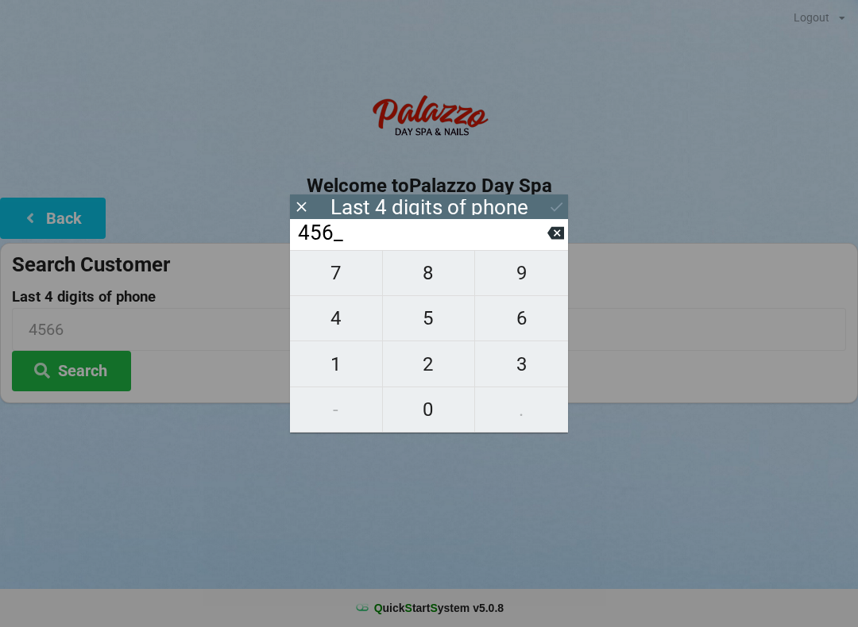
type input "4567"
click at [551, 208] on icon at bounding box center [556, 208] width 12 height 10
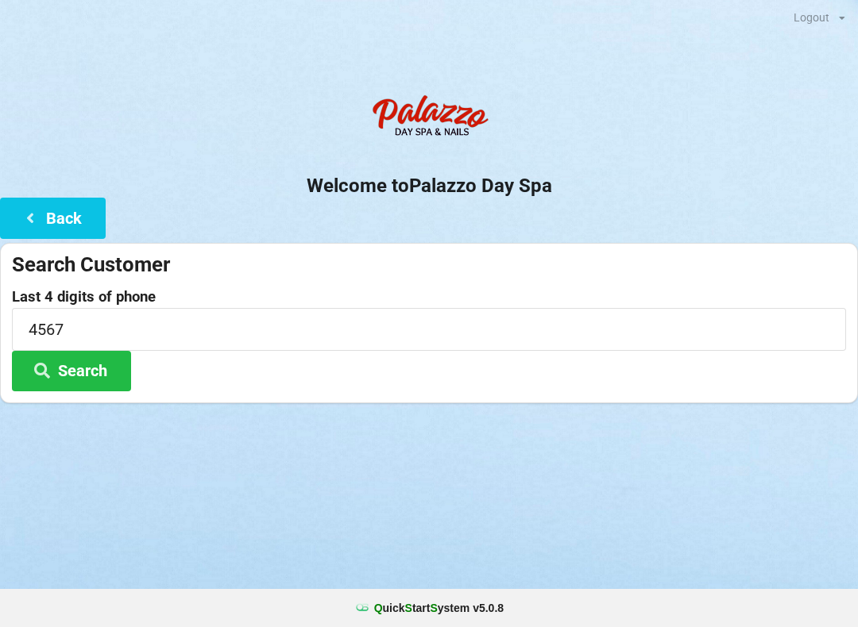
click at [68, 374] on button "Search" at bounding box center [71, 371] width 119 height 41
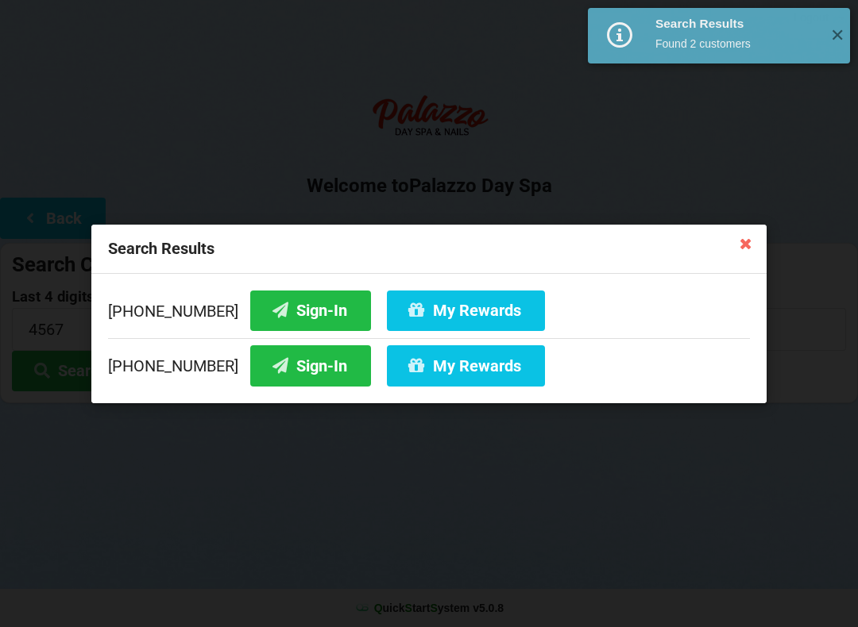
click at [302, 307] on button "Sign-In" at bounding box center [310, 310] width 121 height 41
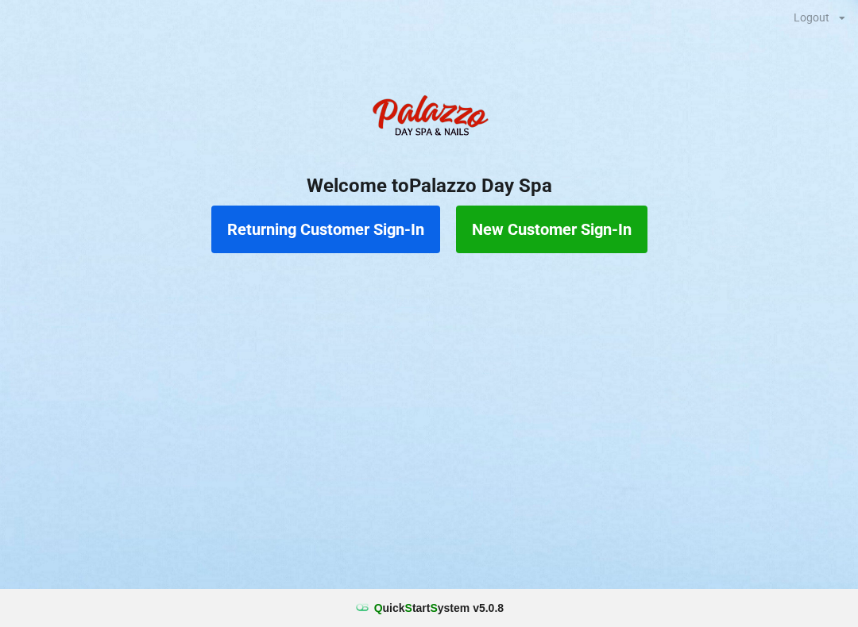
click at [362, 221] on button "Returning Customer Sign-In" at bounding box center [325, 230] width 229 height 48
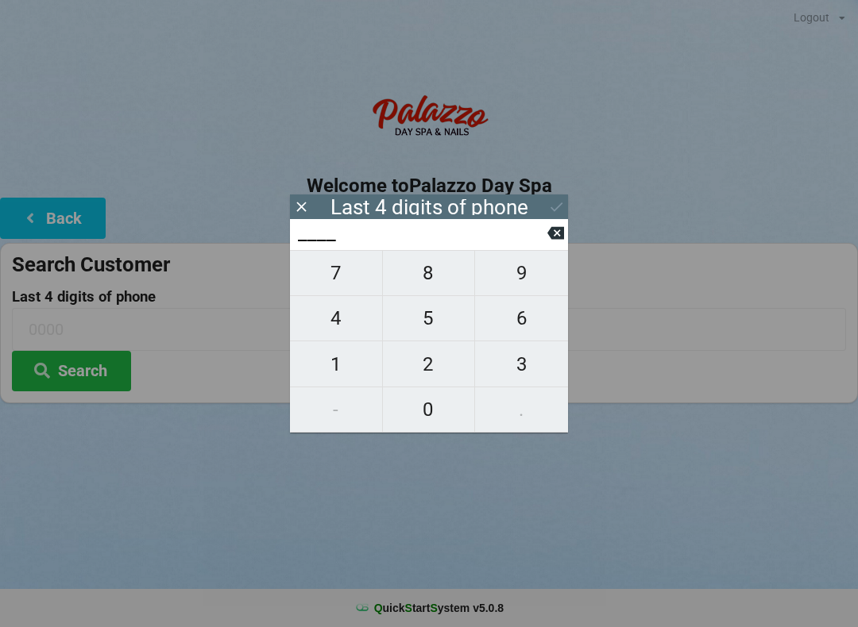
click at [519, 332] on span "6" at bounding box center [521, 318] width 93 height 33
type input "6___"
click at [519, 332] on span "6" at bounding box center [521, 318] width 93 height 33
type input "66__"
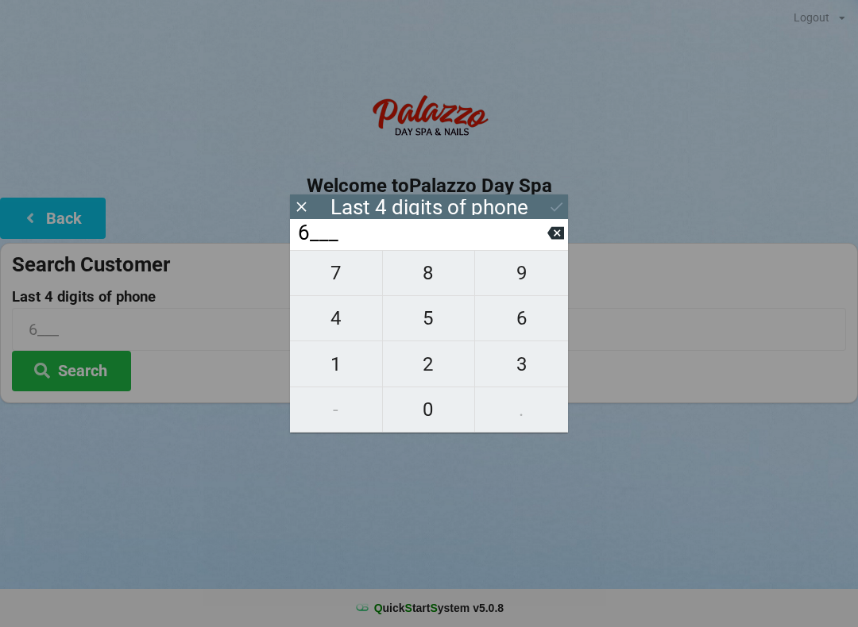
type input "66__"
click at [333, 287] on span "7" at bounding box center [336, 273] width 92 height 33
type input "667_"
click at [430, 322] on span "5" at bounding box center [429, 318] width 92 height 33
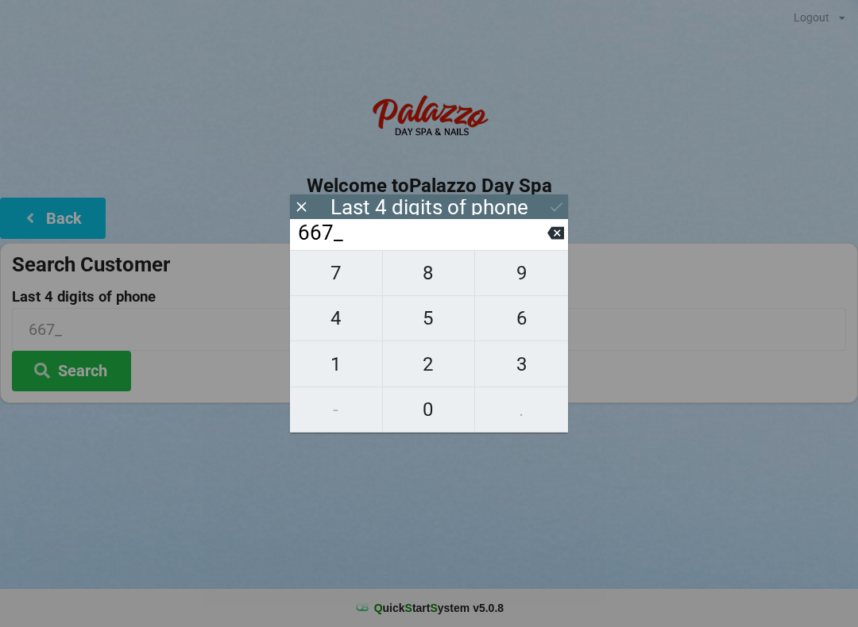
type input "6675"
click at [95, 380] on button "Search" at bounding box center [71, 371] width 119 height 41
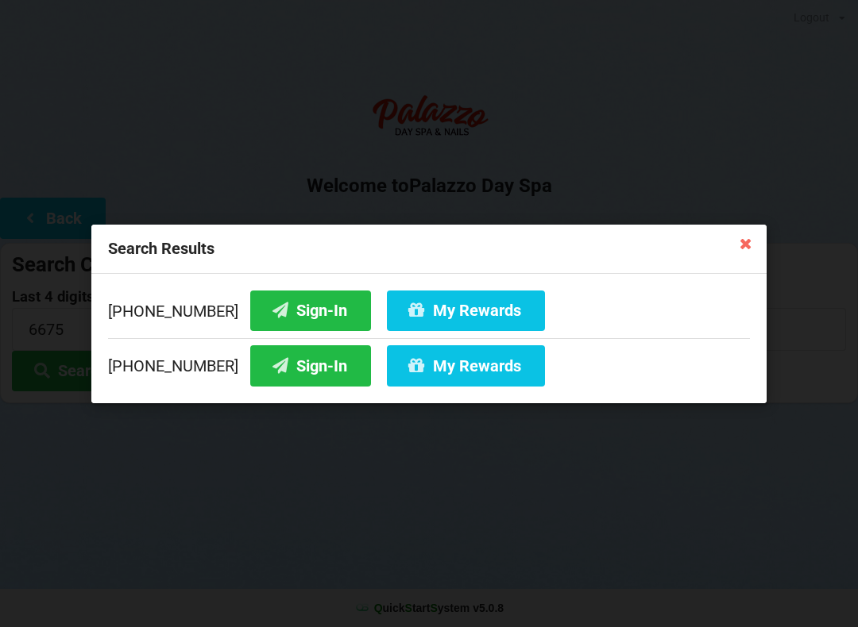
click at [287, 473] on div "Search Results [PHONE_NUMBER] Sign-In My Rewards [PHONE_NUMBER] Sign-In My Rewa…" at bounding box center [429, 313] width 858 height 627
click at [438, 322] on button "My Rewards" at bounding box center [466, 310] width 158 height 41
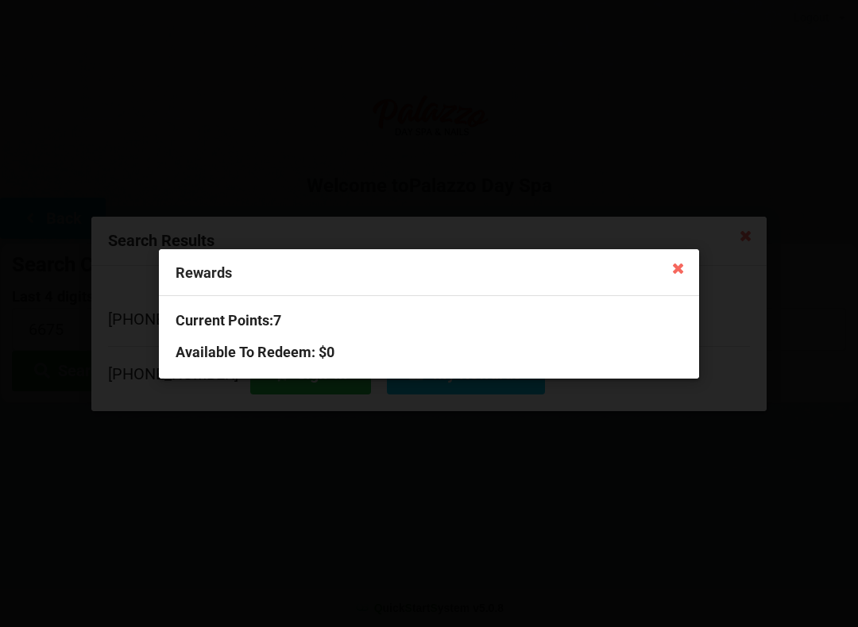
click at [428, 486] on div "Rewards Current Points: 7 Available To Redeem : $0" at bounding box center [429, 313] width 858 height 627
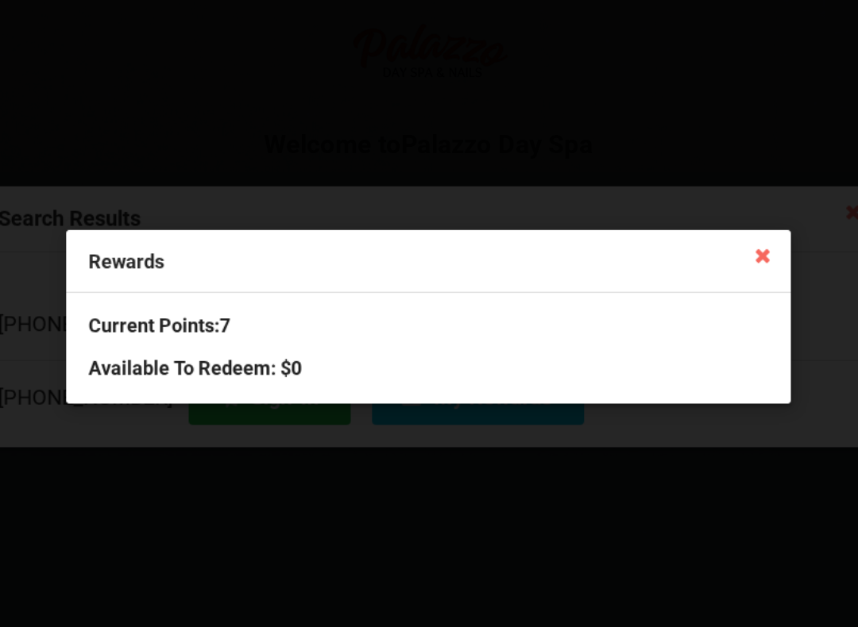
click at [665, 255] on icon at bounding box center [677, 267] width 25 height 25
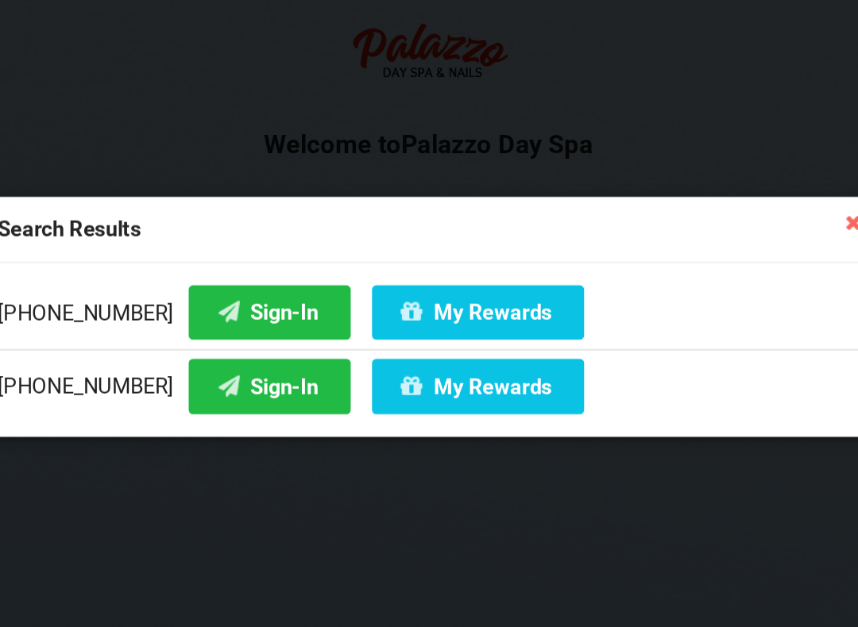
click at [619, 225] on div "Search Results" at bounding box center [428, 249] width 675 height 49
click at [733, 230] on icon at bounding box center [745, 242] width 25 height 25
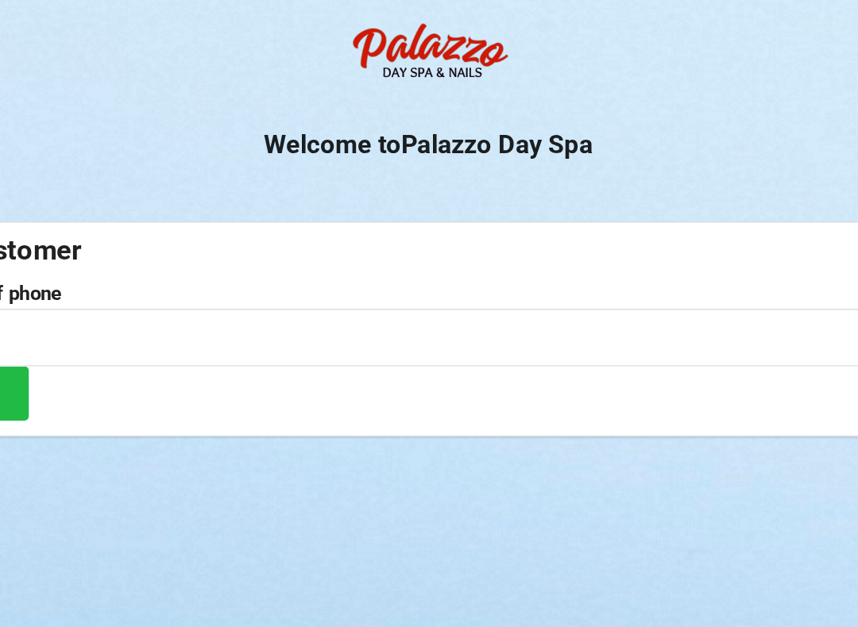
click at [631, 252] on div "Search Customer" at bounding box center [429, 265] width 834 height 26
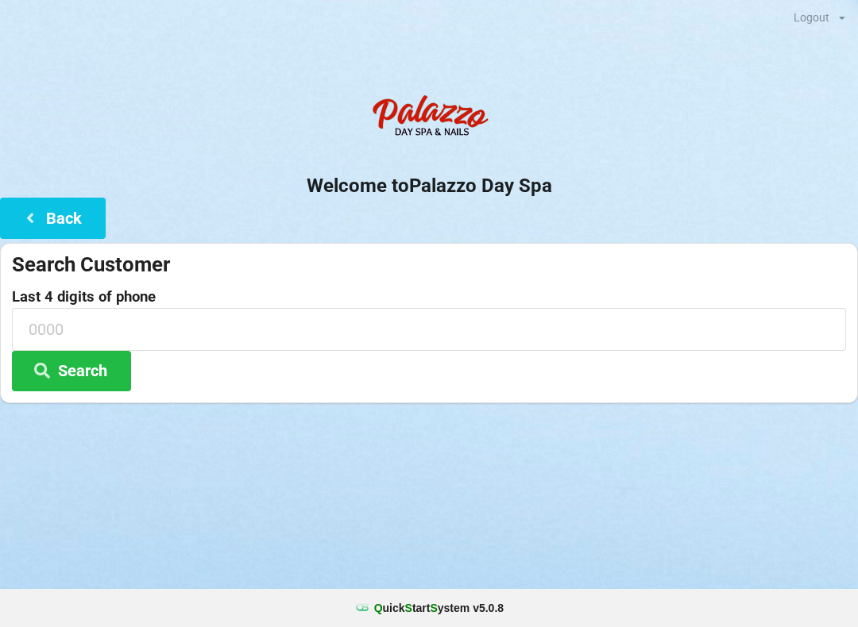
click at [78, 222] on button "Back" at bounding box center [53, 218] width 106 height 41
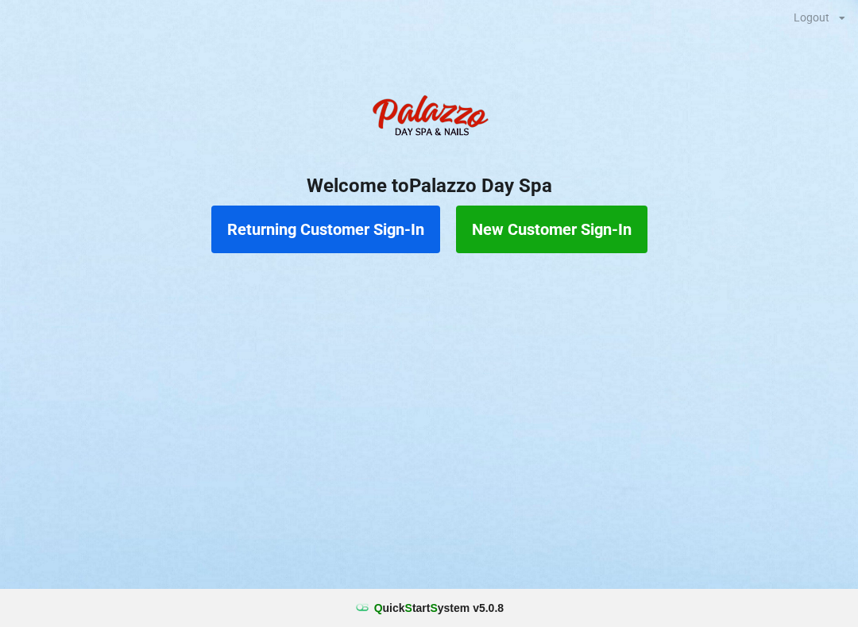
click at [586, 218] on button "New Customer Sign-In" at bounding box center [551, 230] width 191 height 48
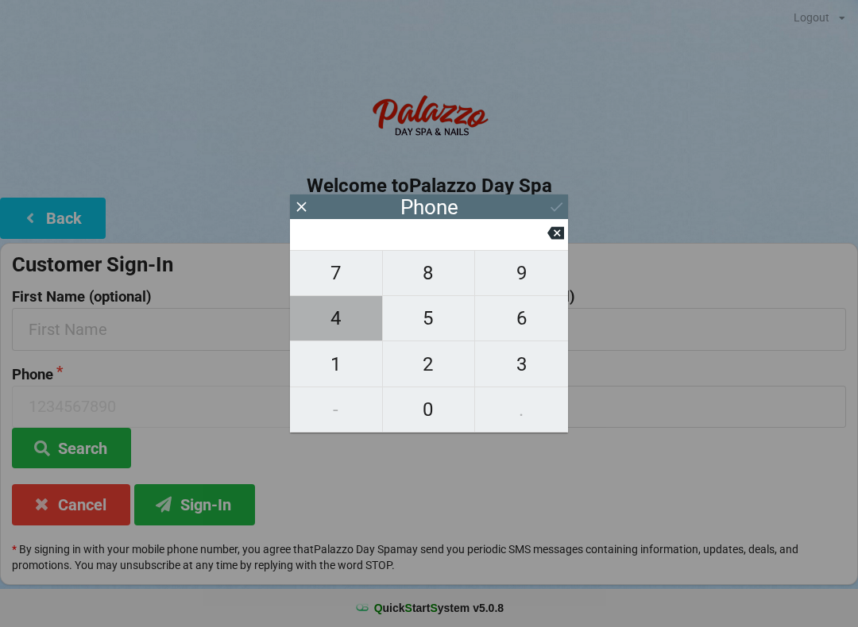
click at [368, 327] on span "4" at bounding box center [336, 318] width 92 height 33
type input "4"
click at [442, 415] on span "0" at bounding box center [429, 409] width 92 height 33
type input "40"
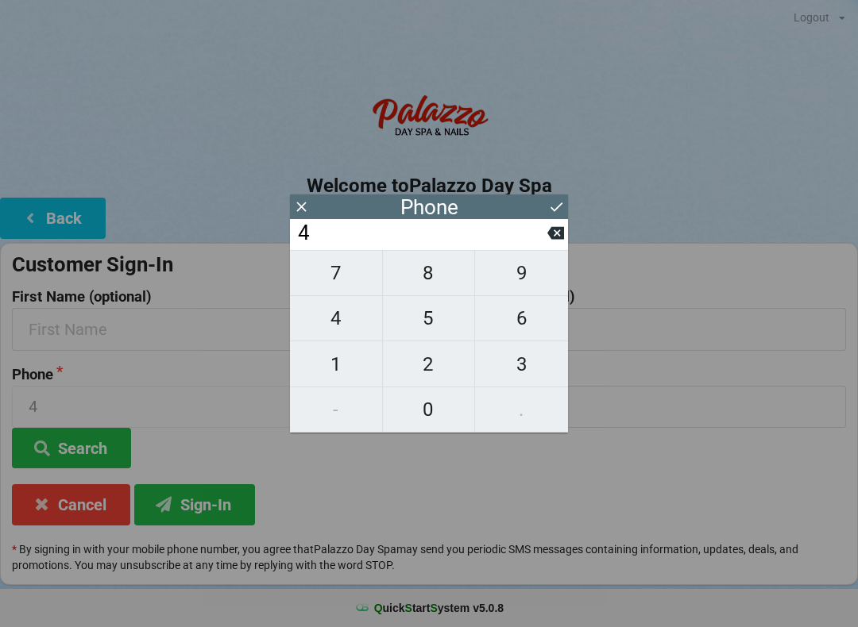
type input "40"
click at [348, 274] on span "7" at bounding box center [336, 273] width 92 height 33
type input "407"
click at [351, 320] on span "4" at bounding box center [336, 318] width 92 height 33
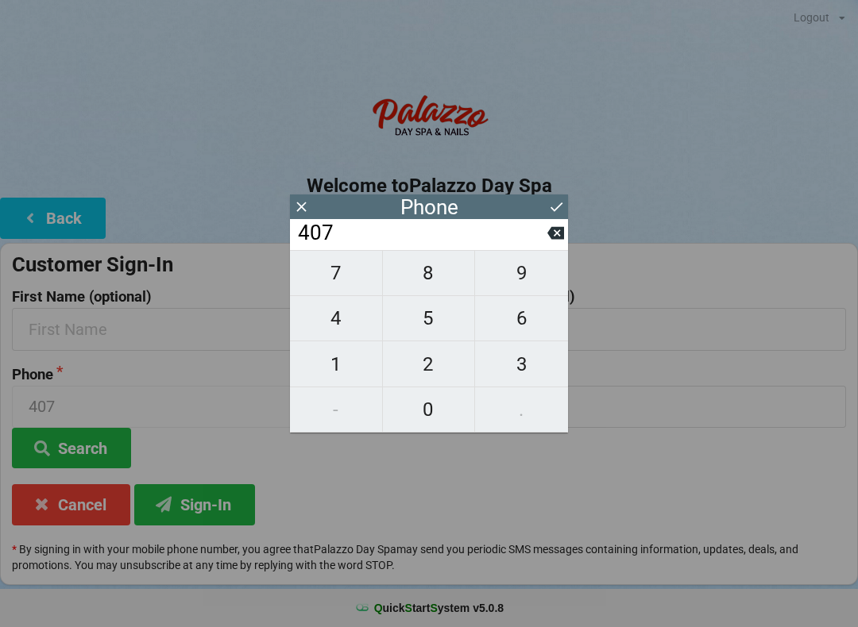
type input "4074"
click at [440, 412] on span "0" at bounding box center [429, 409] width 92 height 33
type input "40740"
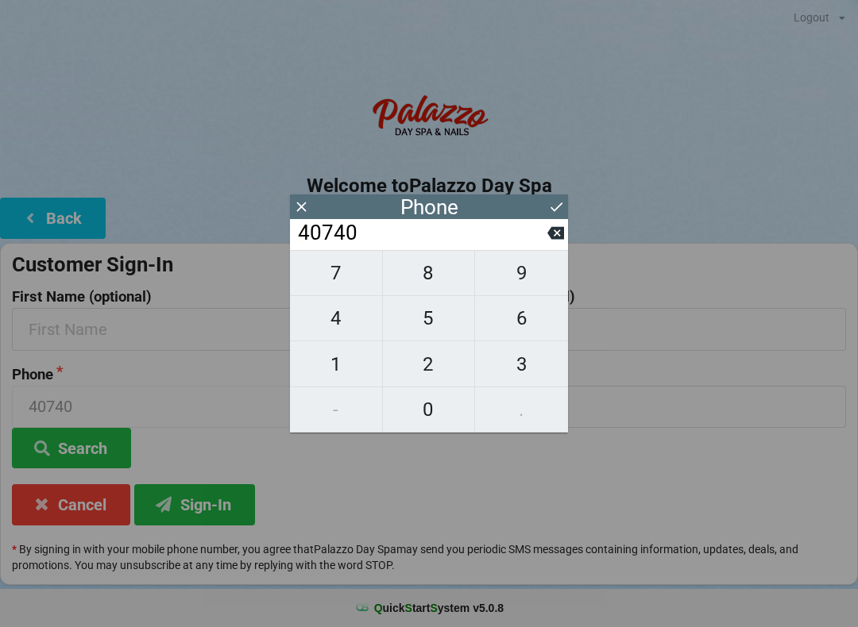
click at [548, 244] on button at bounding box center [555, 232] width 17 height 21
click at [354, 284] on span "7" at bounding box center [336, 273] width 92 height 33
type input "40747"
click at [436, 402] on span "0" at bounding box center [429, 409] width 92 height 33
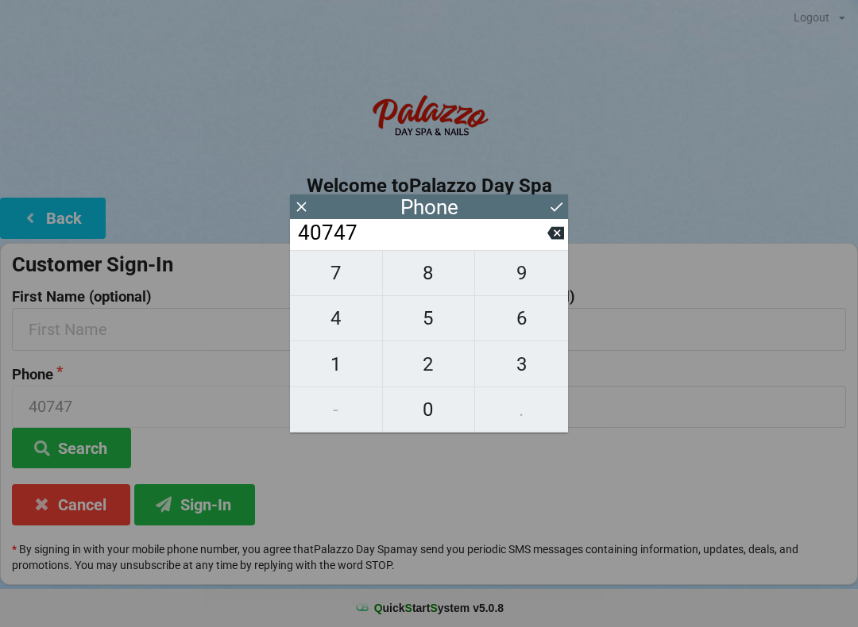
type input "407470"
click at [442, 285] on span "8" at bounding box center [429, 273] width 92 height 33
type input "4074708"
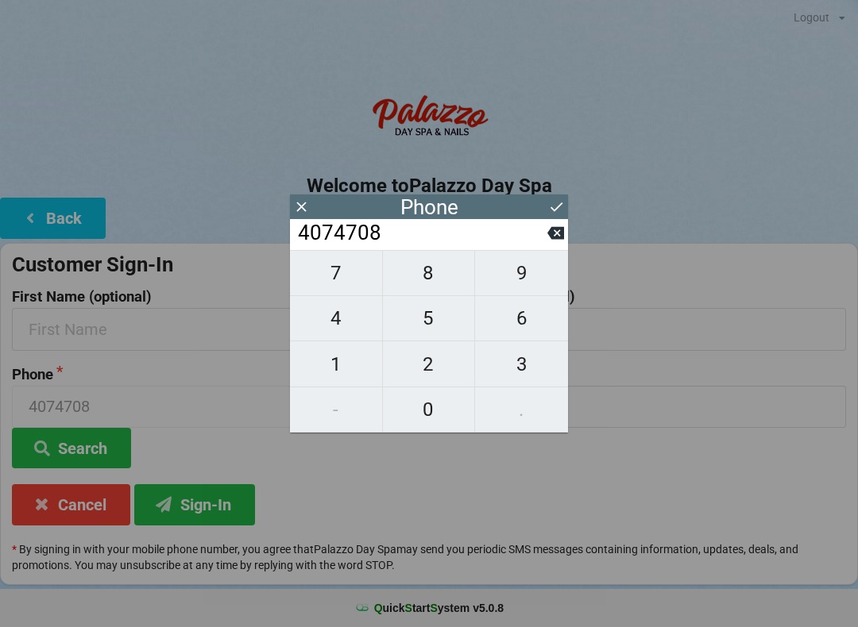
click at [511, 270] on span "9" at bounding box center [521, 273] width 93 height 33
type input "40747089"
click at [519, 326] on span "6" at bounding box center [521, 318] width 93 height 33
type input "407470896"
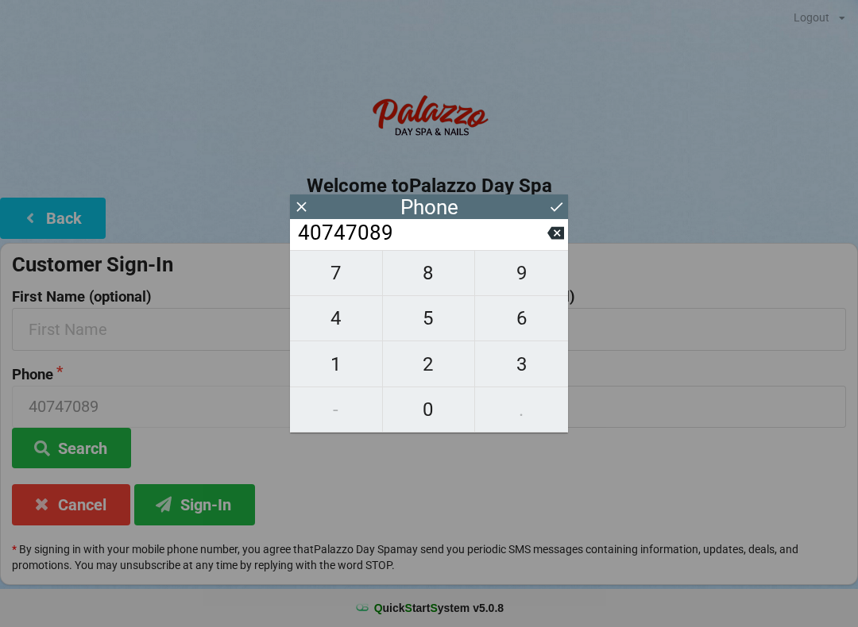
type input "407470896"
click at [524, 361] on span "3" at bounding box center [521, 364] width 93 height 33
type input "4074708963"
click at [548, 205] on icon at bounding box center [556, 207] width 17 height 17
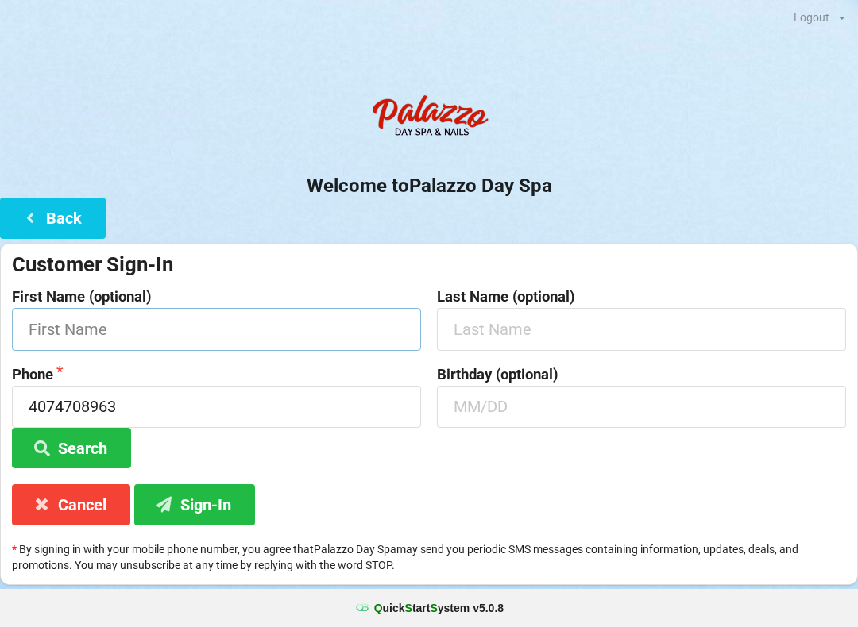
click at [278, 328] on input "text" at bounding box center [216, 329] width 409 height 42
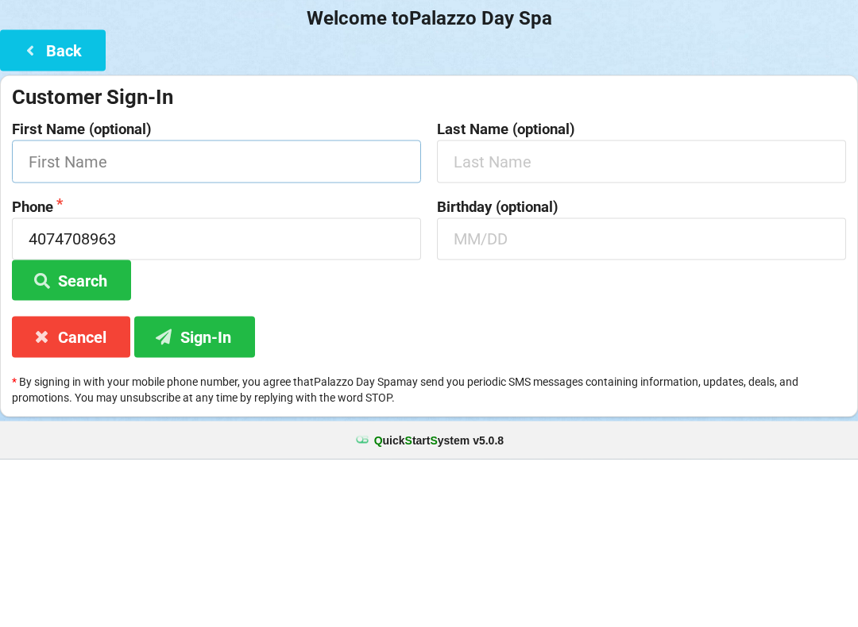
type input "z"
type input "[PERSON_NAME]"
click at [576, 308] on input "text" at bounding box center [641, 329] width 409 height 42
type input "Balauat"
click at [545, 386] on input "text" at bounding box center [641, 407] width 409 height 42
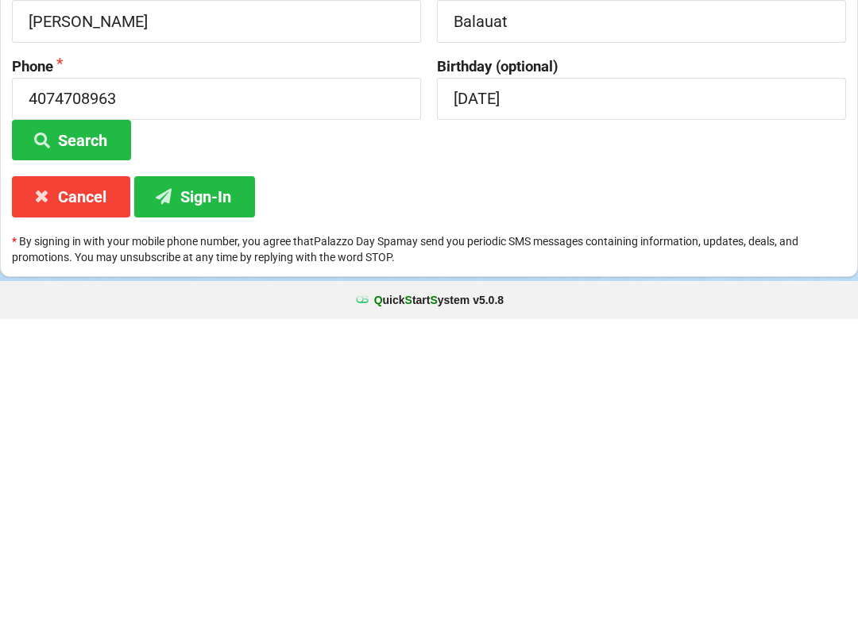
click at [210, 484] on button "Sign-In" at bounding box center [194, 504] width 121 height 41
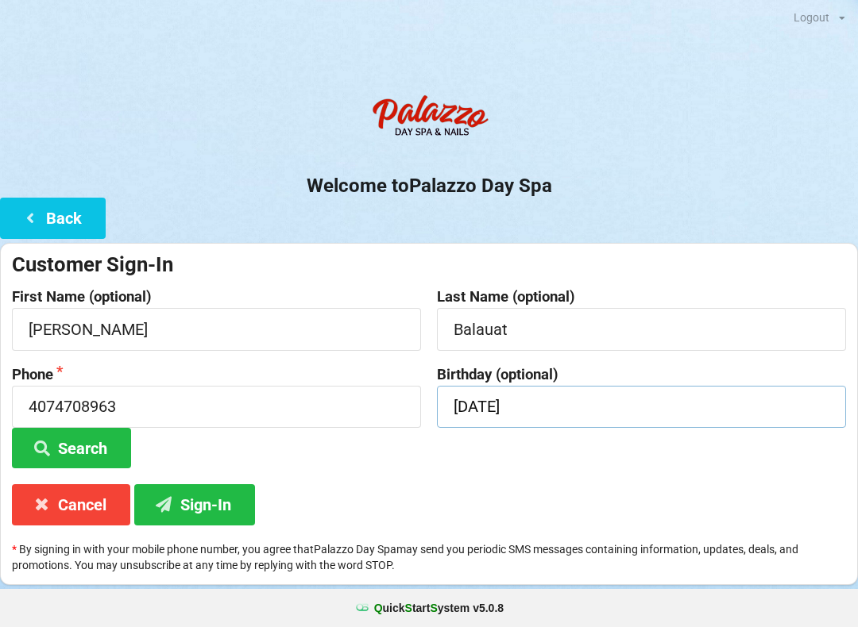
click at [570, 416] on input "[DATE]" at bounding box center [641, 407] width 409 height 42
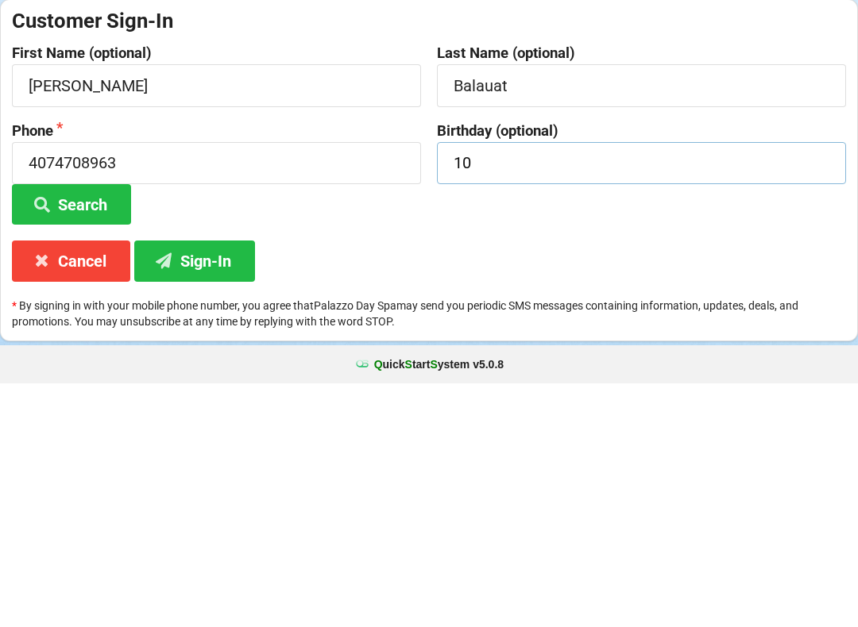
type input "1"
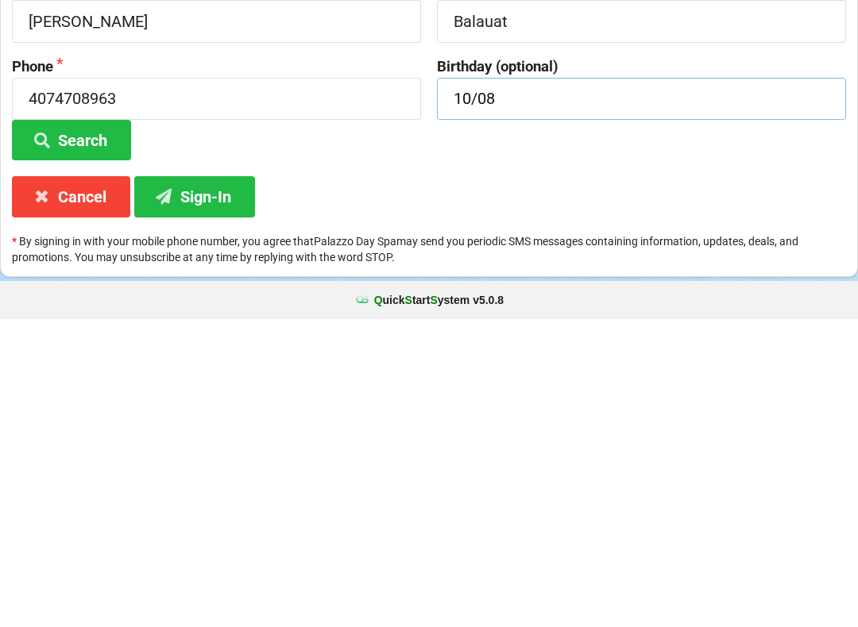
type input "10/08"
click at [219, 484] on button "Sign-In" at bounding box center [194, 504] width 121 height 41
